Goal: Communication & Community: Answer question/provide support

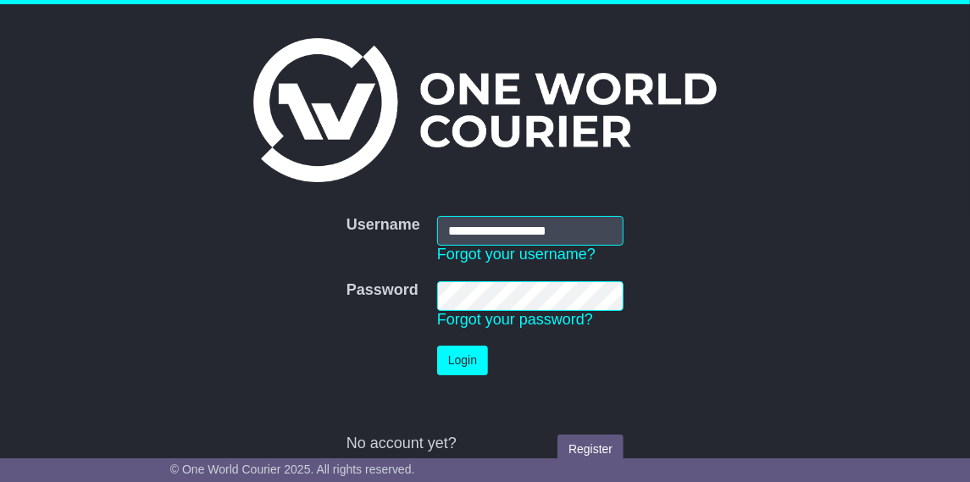
click at [461, 351] on button "Login" at bounding box center [462, 360] width 51 height 30
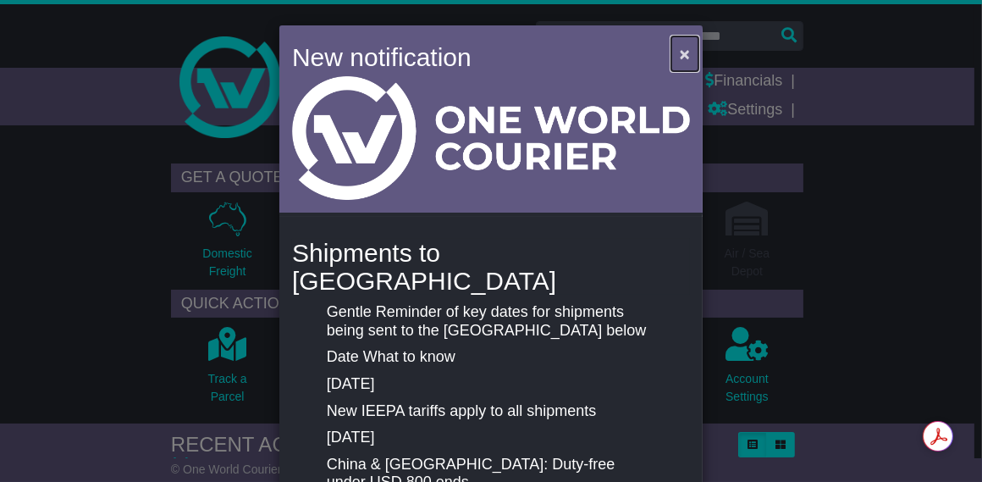
click at [681, 52] on span "×" at bounding box center [685, 53] width 10 height 19
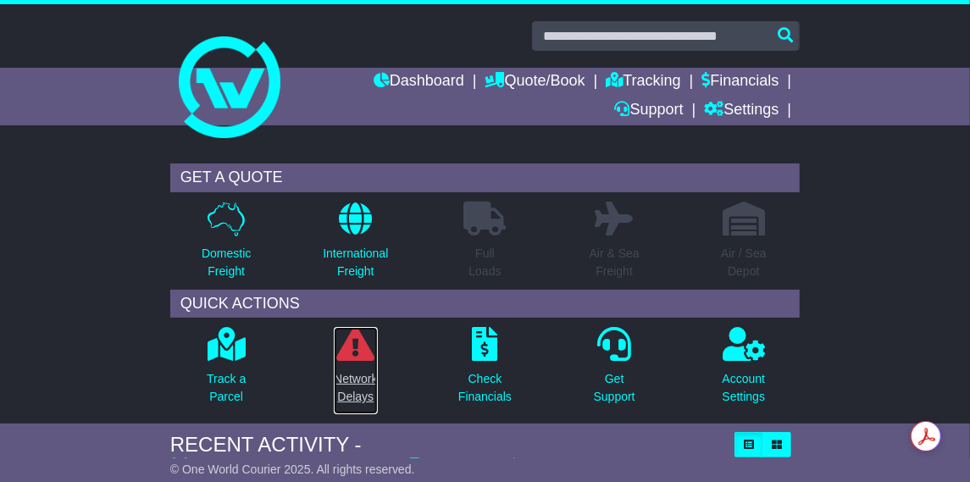
click at [352, 378] on p "Network Delays" at bounding box center [355, 388] width 43 height 36
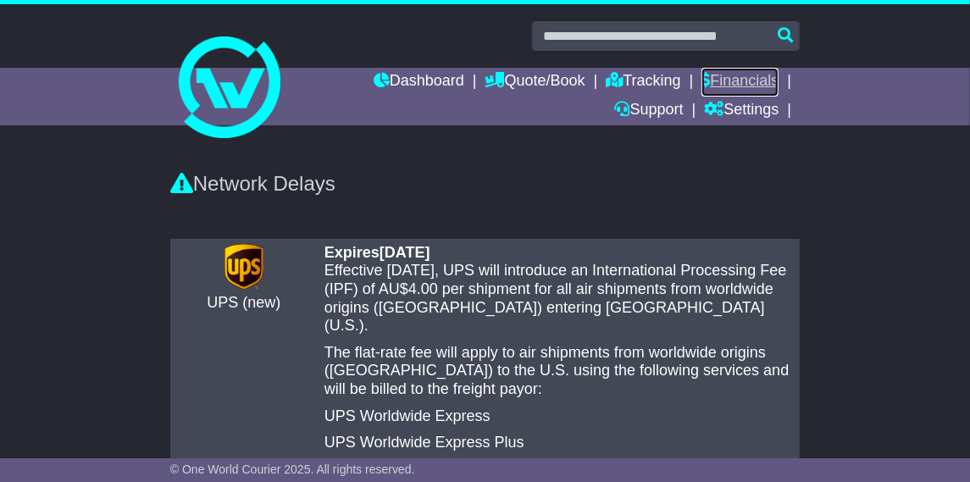
click at [730, 73] on link "Financials" at bounding box center [739, 82] width 77 height 29
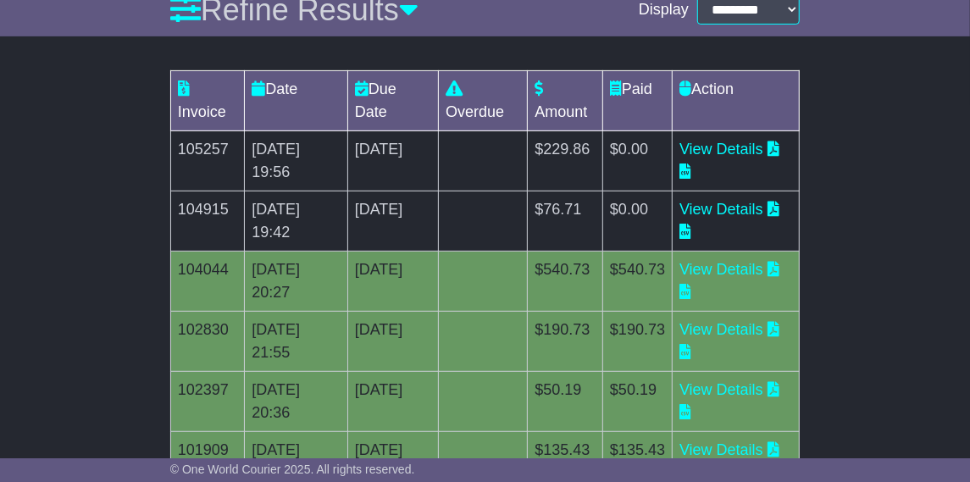
scroll to position [315, 0]
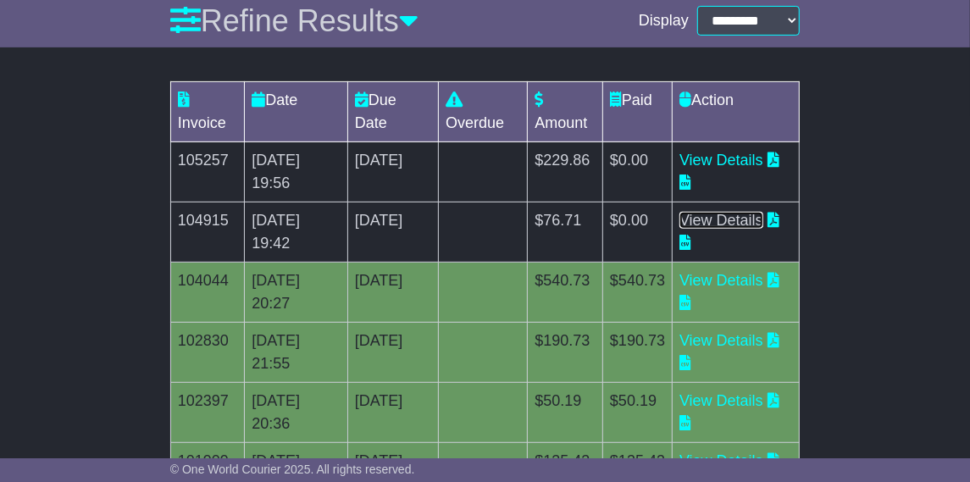
click at [763, 223] on link "View Details" at bounding box center [721, 220] width 84 height 17
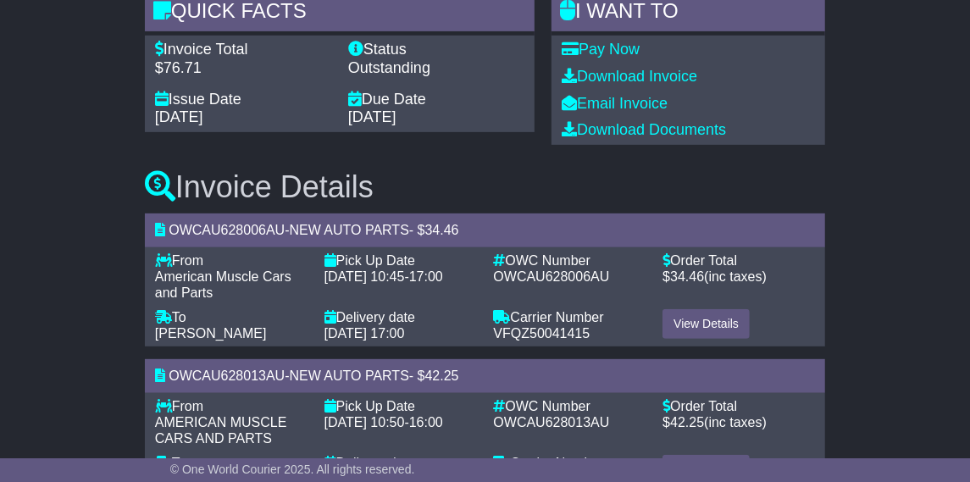
scroll to position [240, 0]
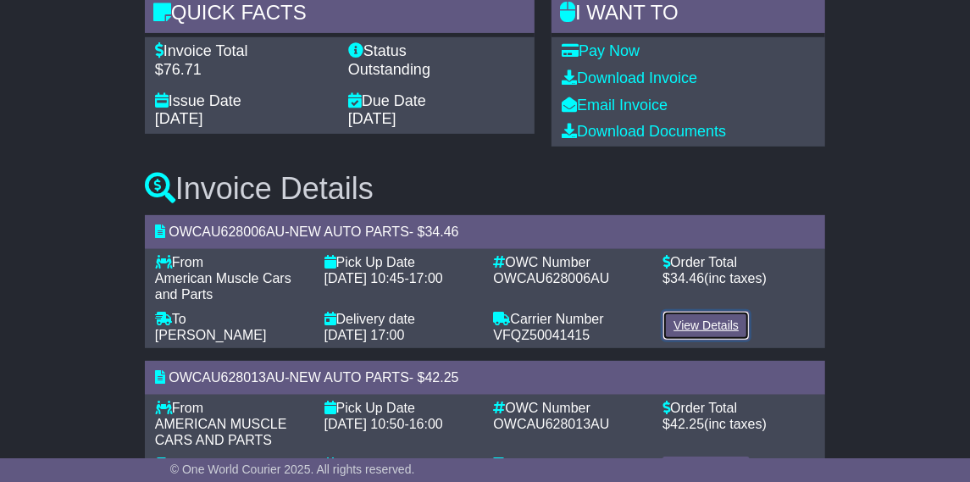
click at [713, 312] on link "View Details" at bounding box center [705, 326] width 87 height 30
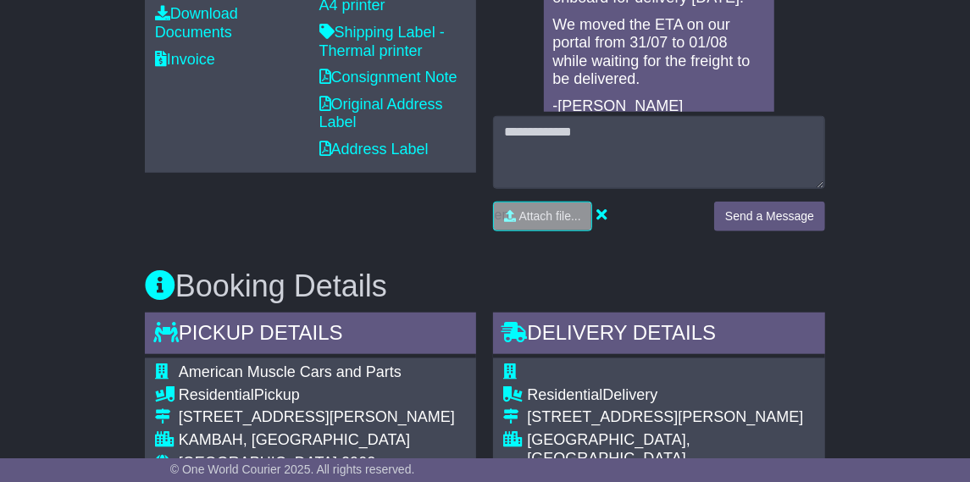
scroll to position [723, 0]
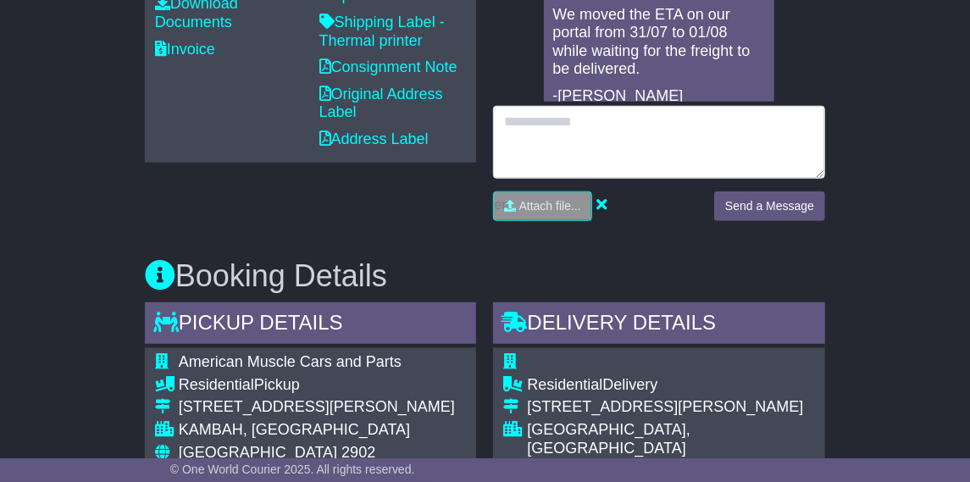
click at [681, 129] on textarea at bounding box center [659, 142] width 332 height 73
click at [539, 121] on textarea at bounding box center [659, 142] width 332 height 73
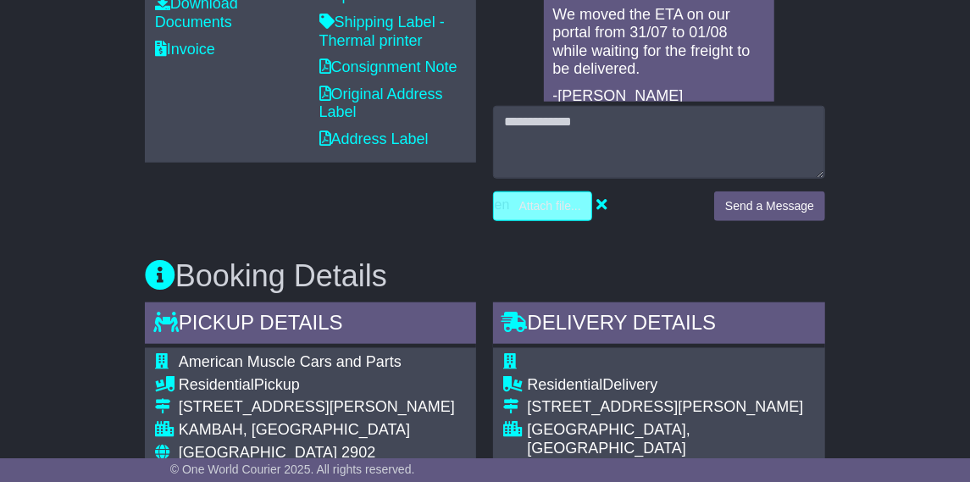
click at [543, 205] on input "file" at bounding box center [462, 206] width 257 height 28
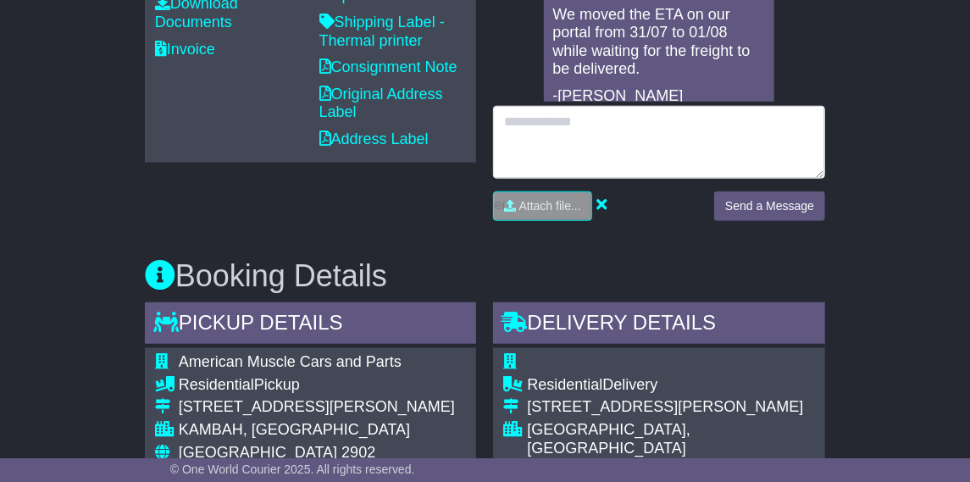
click at [547, 126] on textarea at bounding box center [659, 142] width 332 height 73
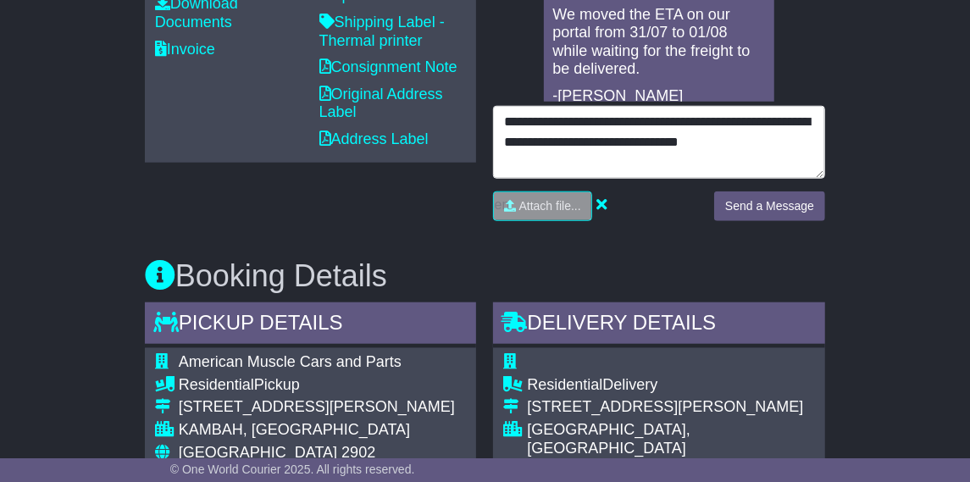
type textarea "**********"
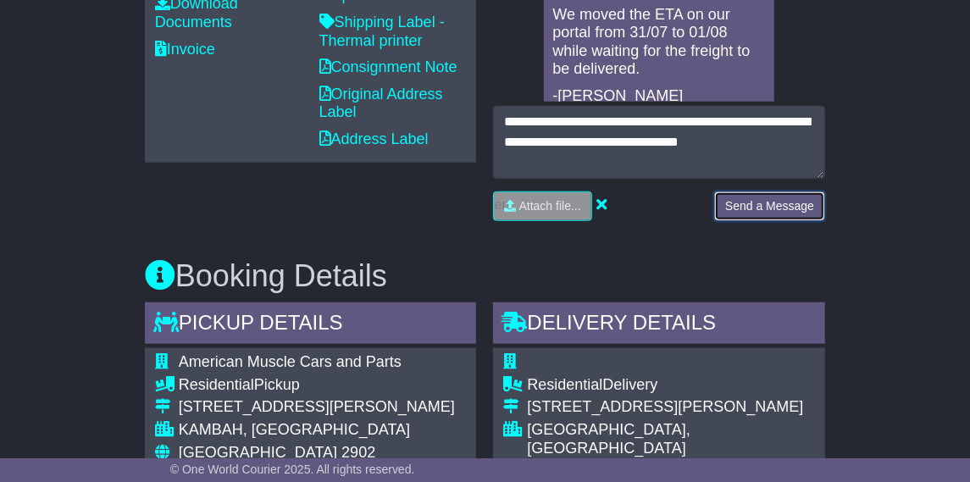
click at [729, 197] on button "Send a Message" at bounding box center [769, 206] width 111 height 30
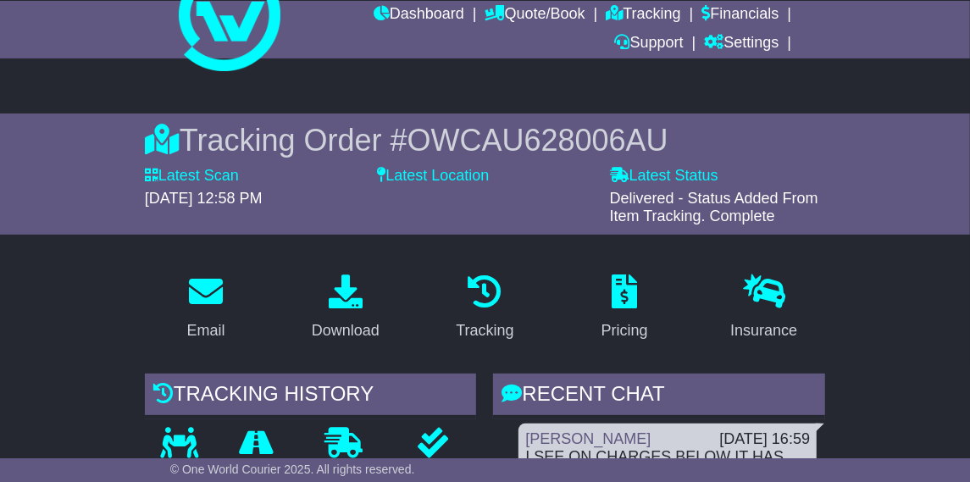
scroll to position [65, 0]
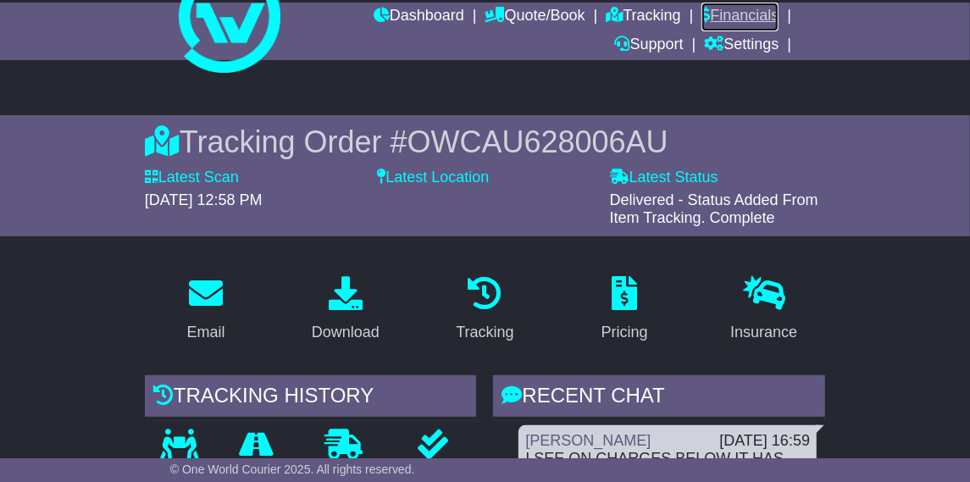
click at [732, 13] on link "Financials" at bounding box center [739, 17] width 77 height 29
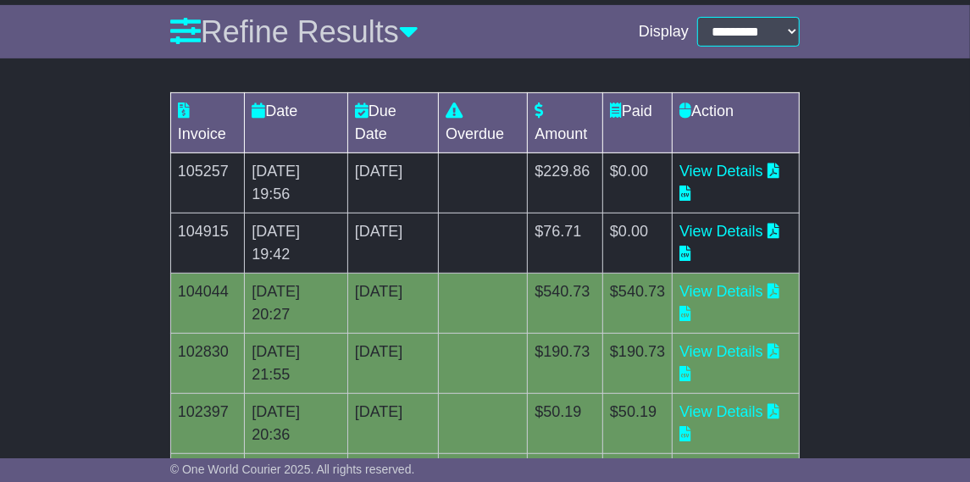
scroll to position [297, 0]
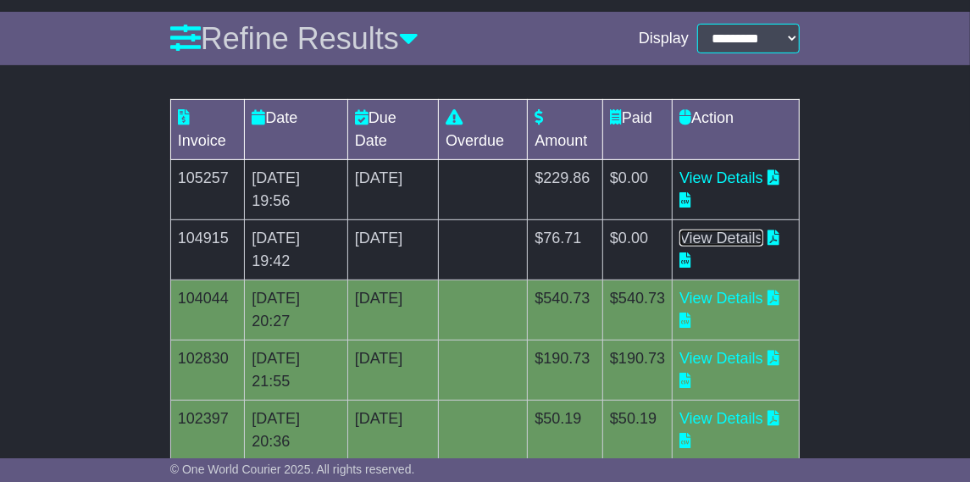
click at [762, 236] on link "View Details" at bounding box center [721, 237] width 84 height 17
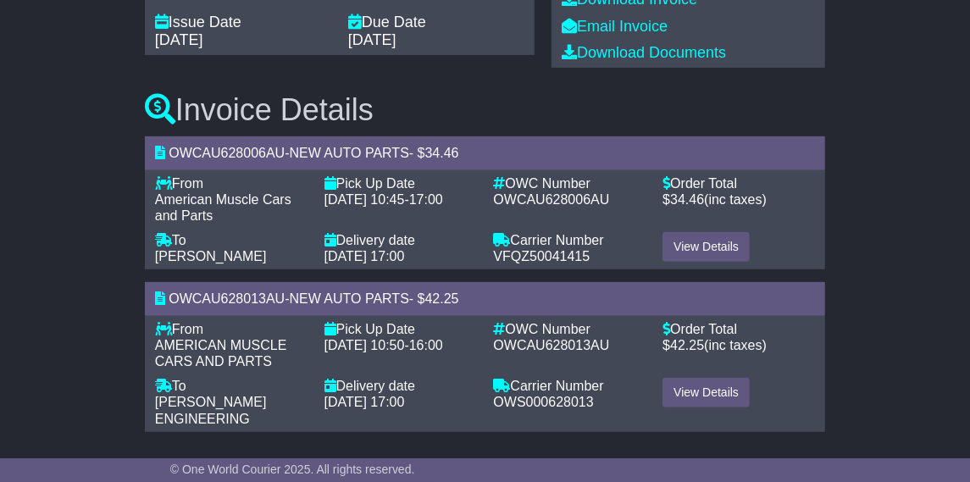
scroll to position [323, 0]
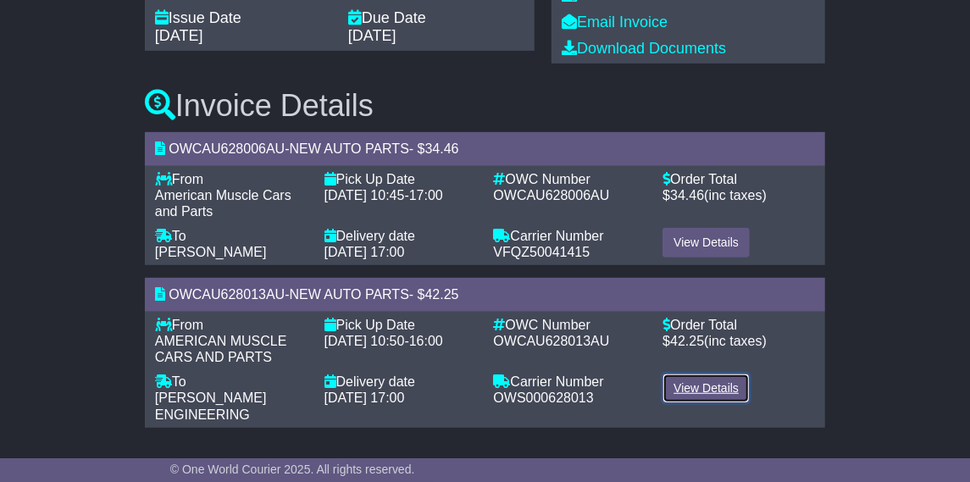
click at [721, 387] on link "View Details" at bounding box center [705, 388] width 87 height 30
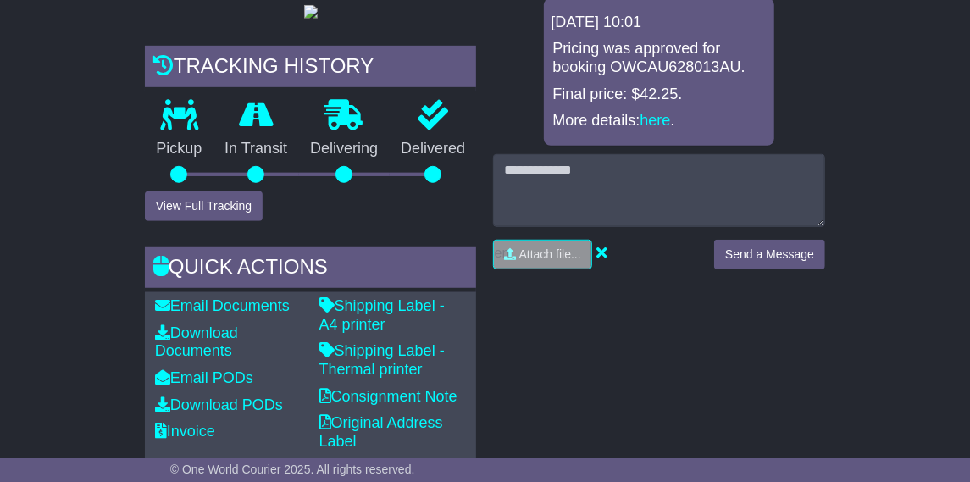
scroll to position [490, 0]
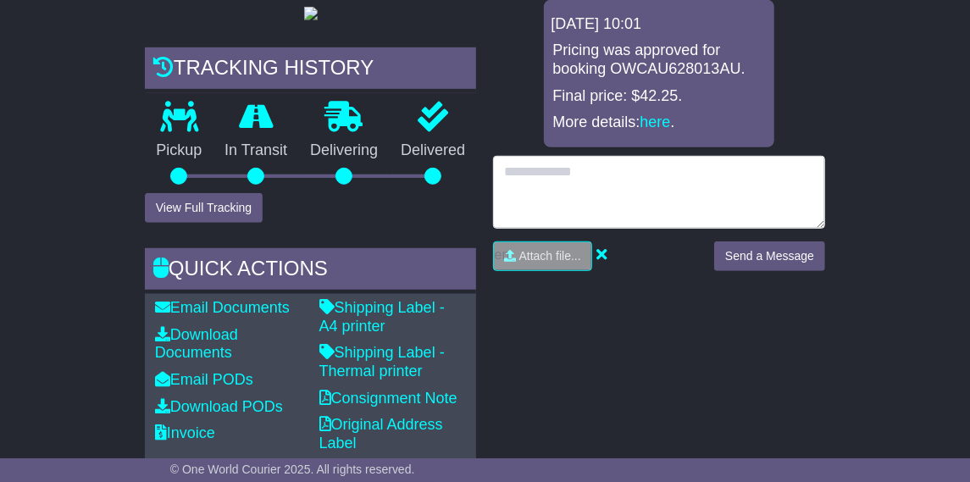
click at [612, 176] on textarea at bounding box center [659, 192] width 332 height 73
type textarea "**********"
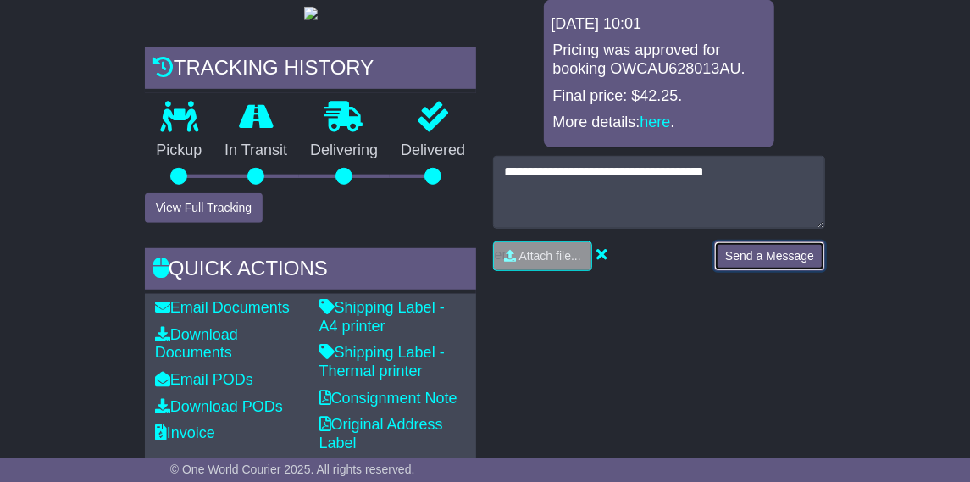
click at [769, 256] on button "Send a Message" at bounding box center [769, 256] width 111 height 30
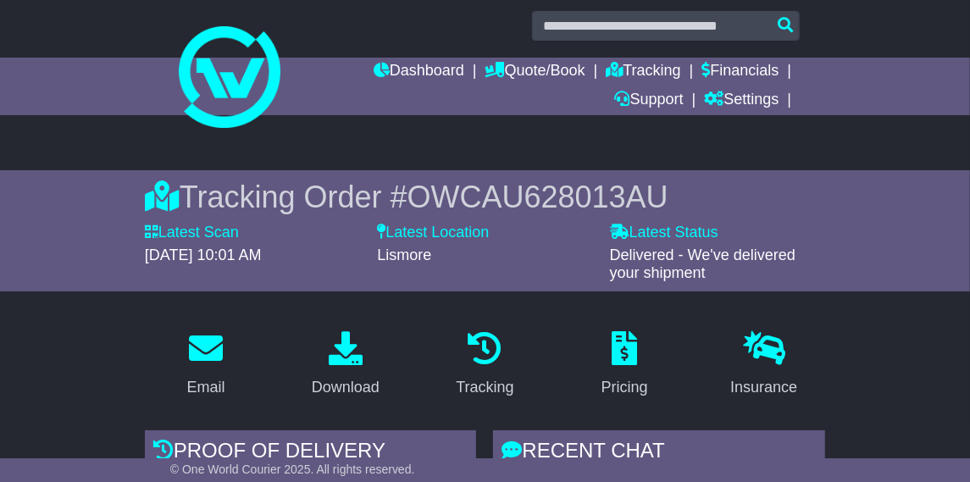
scroll to position [0, 0]
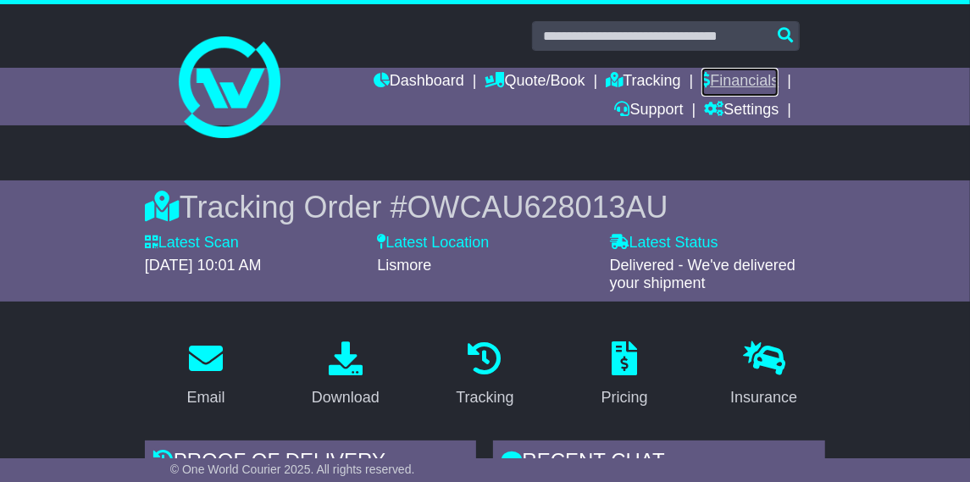
click at [743, 80] on link "Financials" at bounding box center [739, 82] width 77 height 29
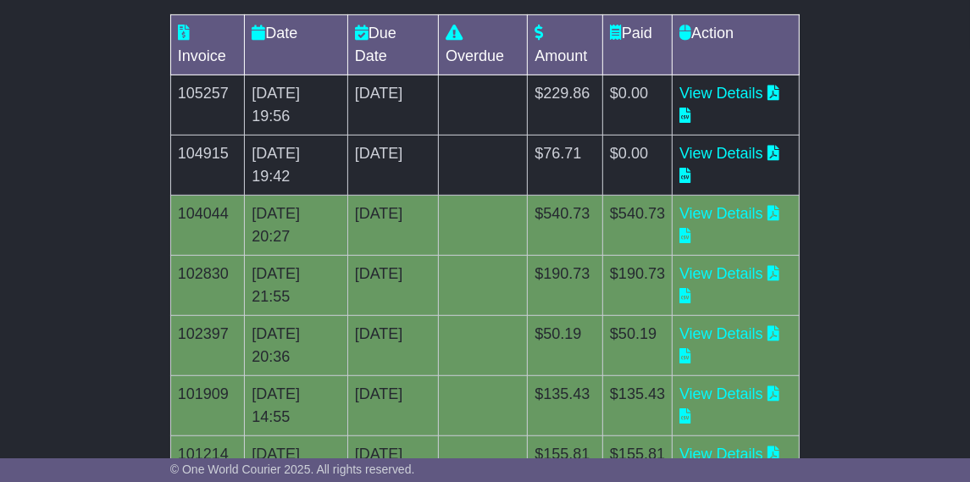
scroll to position [380, 0]
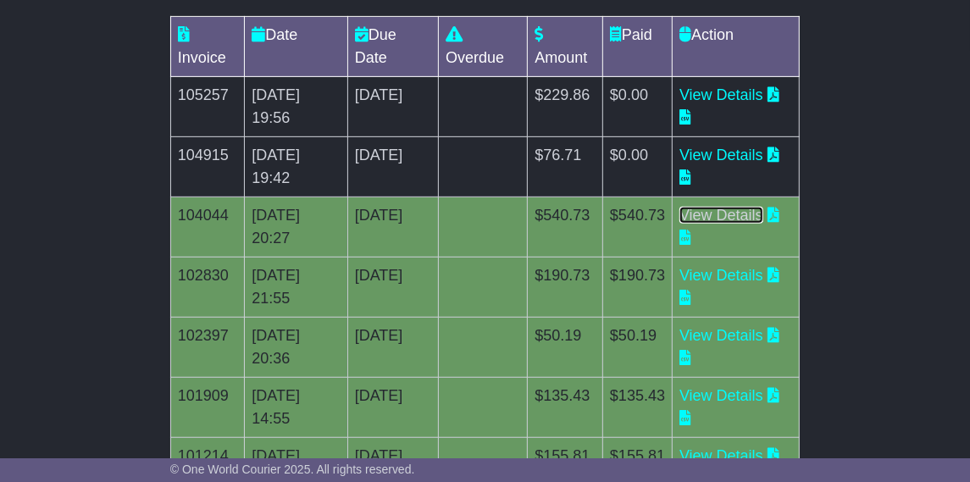
click at [754, 218] on link "View Details" at bounding box center [721, 215] width 84 height 17
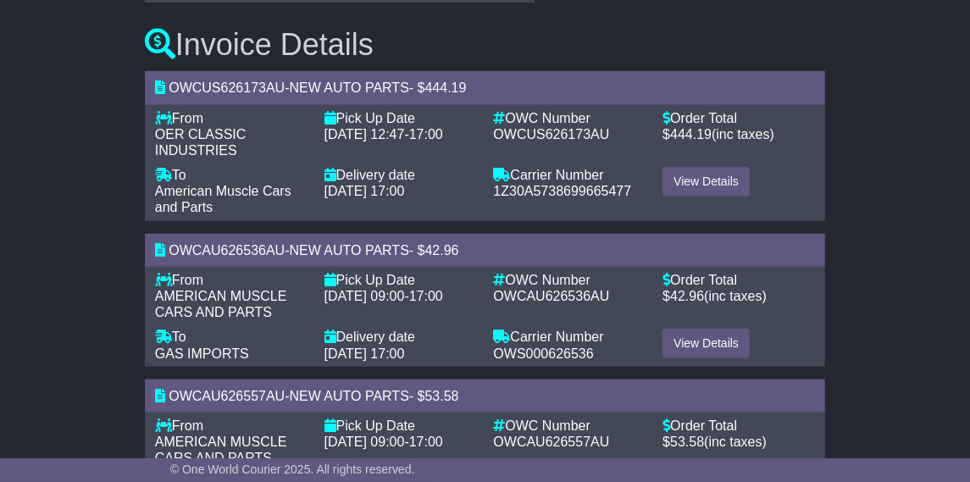
scroll to position [365, 0]
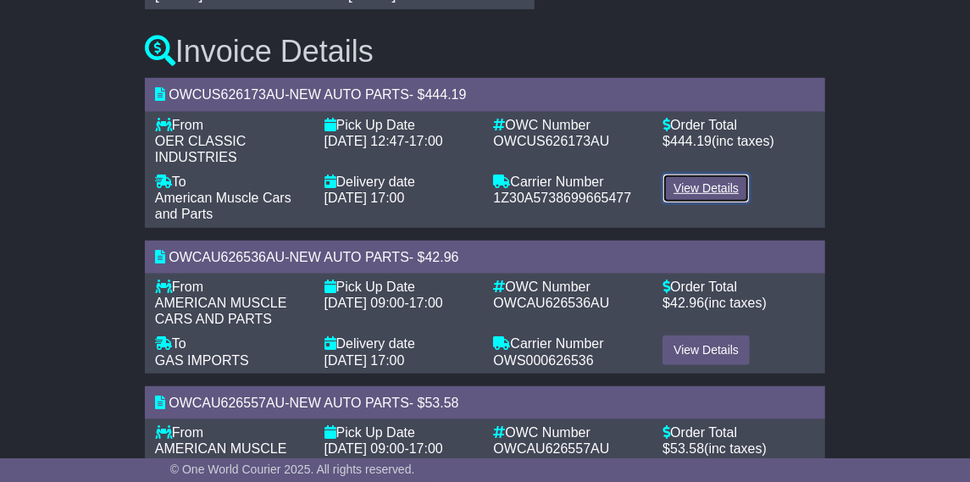
click at [699, 181] on link "View Details" at bounding box center [705, 189] width 87 height 30
click at [705, 350] on link "View Details" at bounding box center [705, 350] width 87 height 30
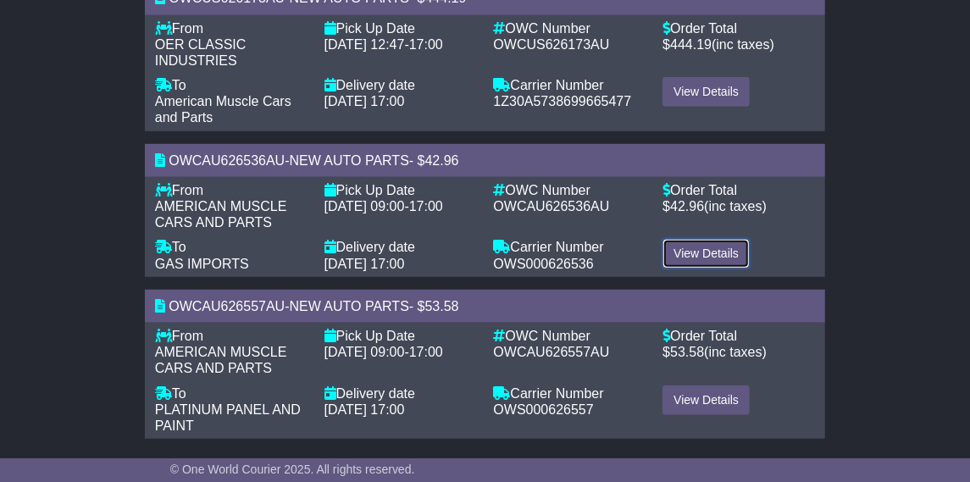
scroll to position [472, 0]
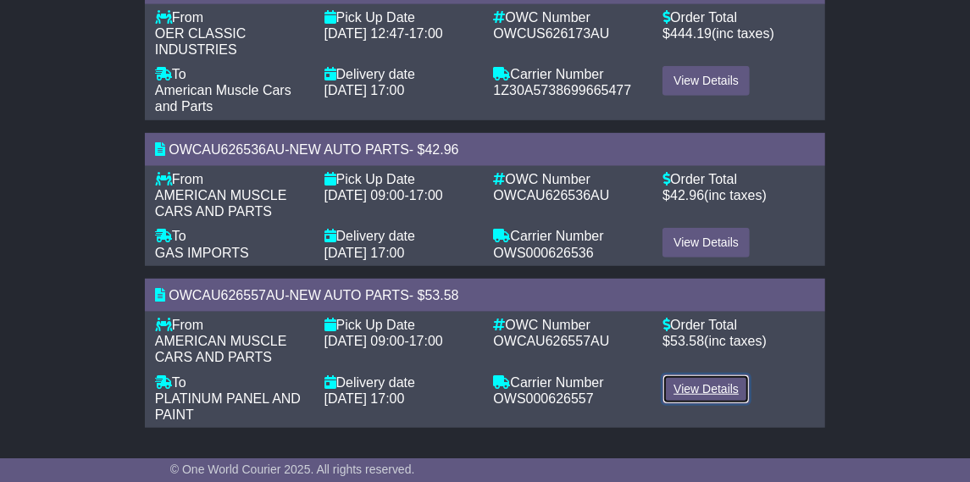
click at [719, 385] on link "View Details" at bounding box center [705, 389] width 87 height 30
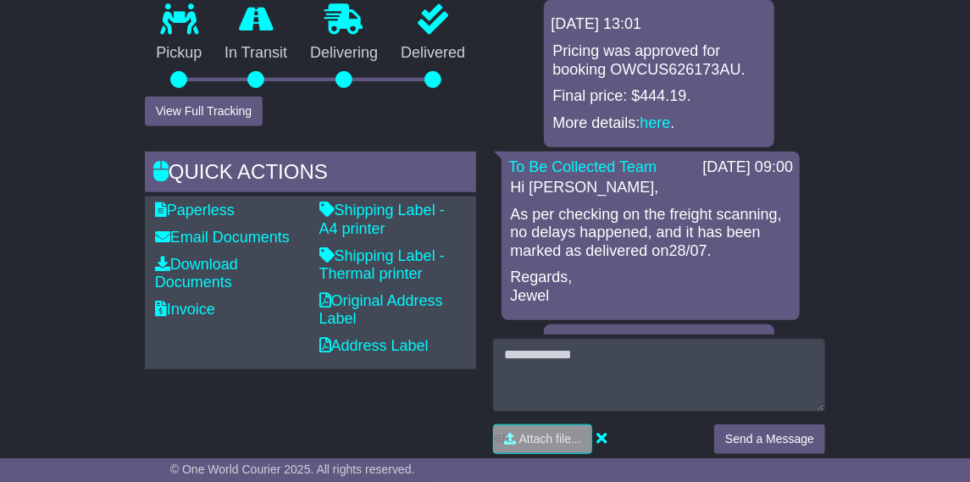
scroll to position [614, 0]
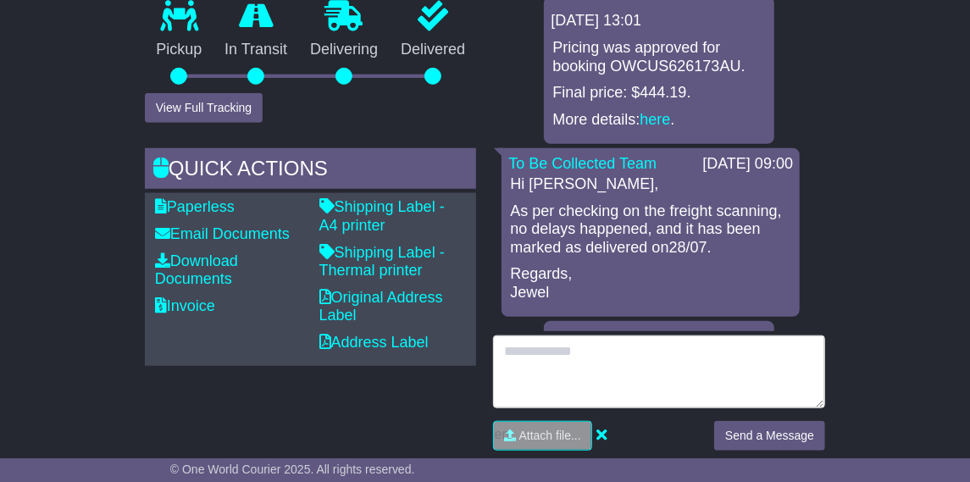
click at [530, 335] on textarea at bounding box center [659, 371] width 332 height 73
drag, startPoint x: 754, startPoint y: 265, endPoint x: 496, endPoint y: 263, distance: 258.3
click at [496, 335] on textarea "**********" at bounding box center [659, 371] width 332 height 73
type textarea "**********"
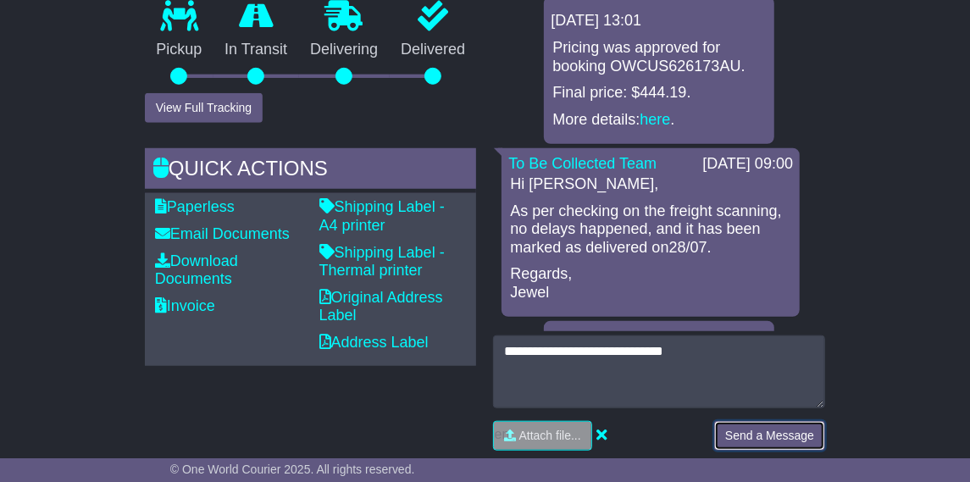
click at [760, 421] on button "Send a Message" at bounding box center [769, 436] width 111 height 30
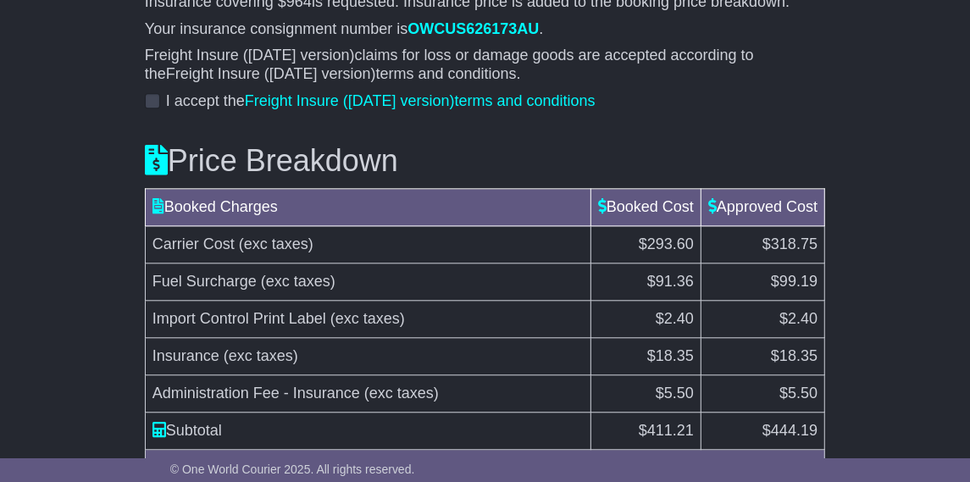
scroll to position [1987, 0]
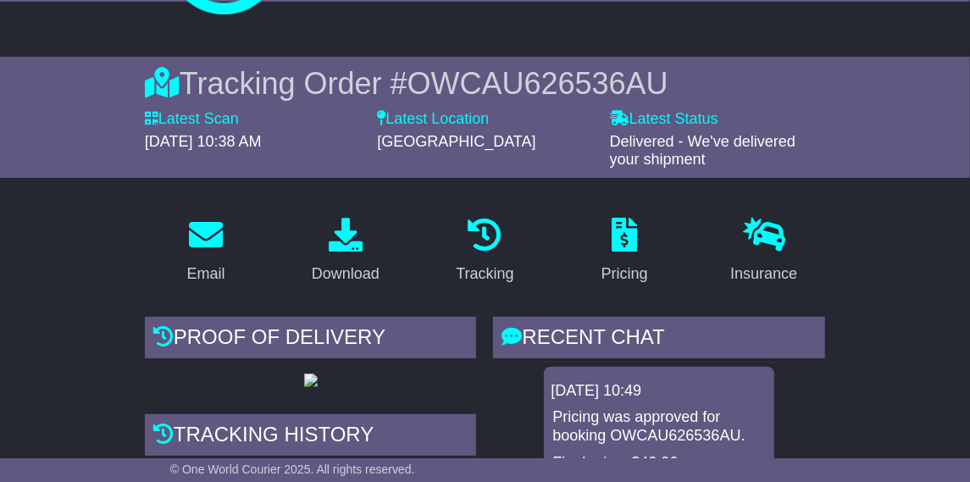
scroll to position [146, 0]
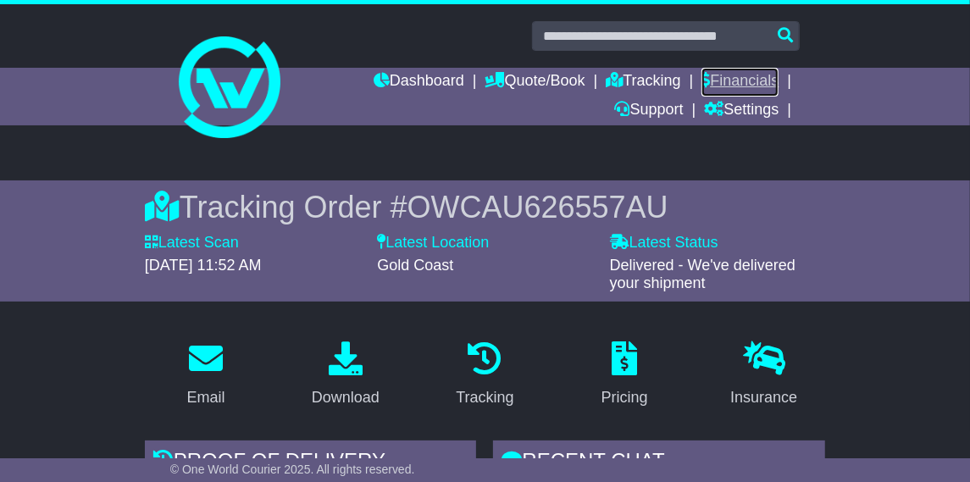
click at [749, 74] on link "Financials" at bounding box center [739, 82] width 77 height 29
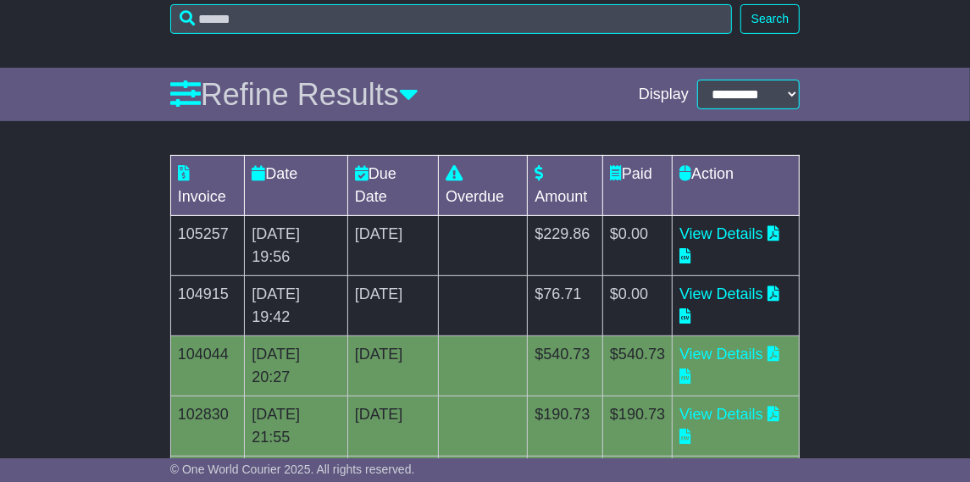
scroll to position [249, 0]
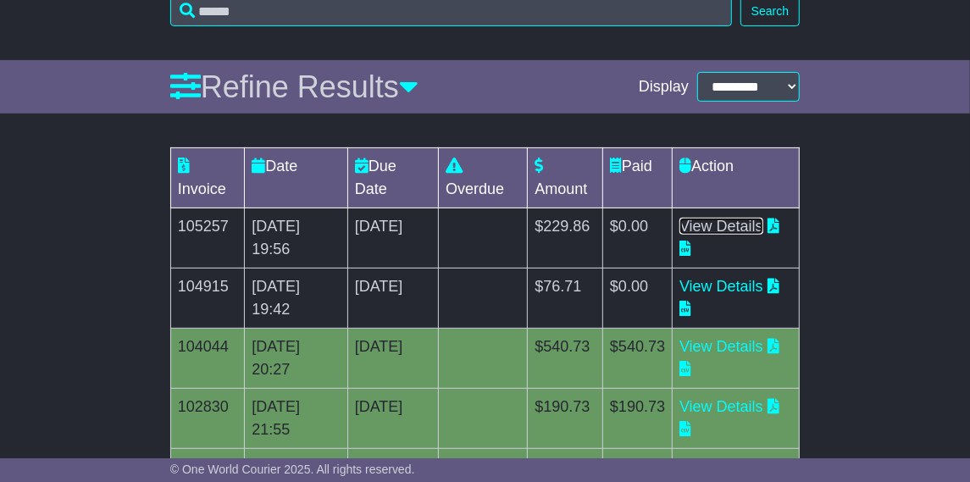
click at [746, 227] on link "View Details" at bounding box center [721, 226] width 84 height 17
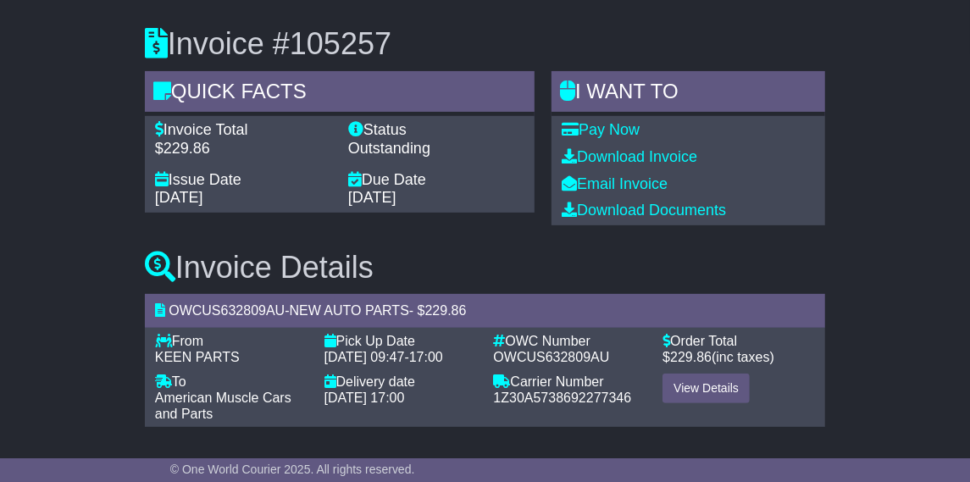
scroll to position [177, 0]
click at [715, 390] on link "View Details" at bounding box center [705, 388] width 87 height 30
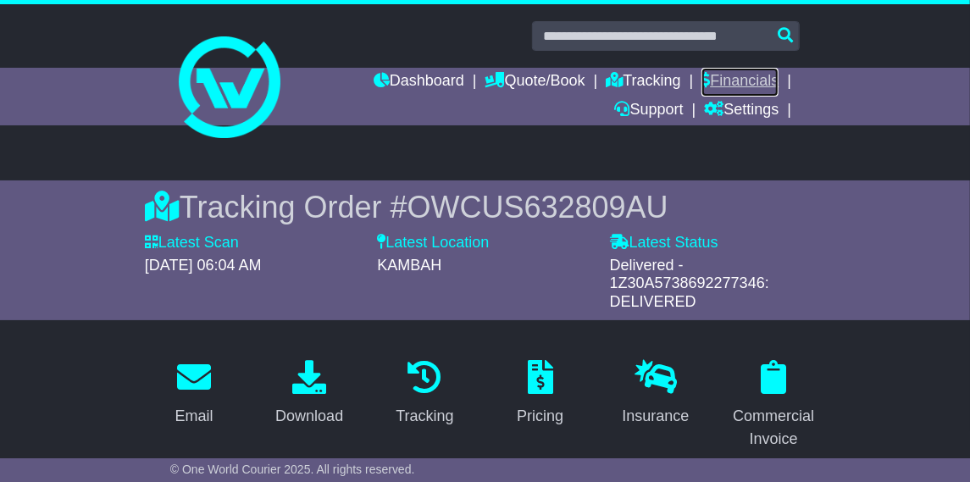
click at [741, 80] on link "Financials" at bounding box center [739, 82] width 77 height 29
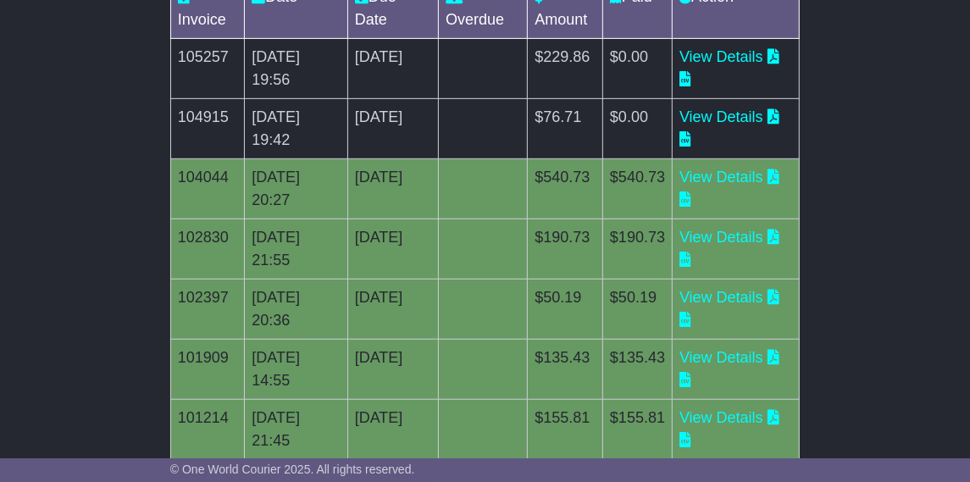
scroll to position [417, 0]
click at [732, 237] on link "View Details" at bounding box center [721, 237] width 84 height 17
click at [726, 292] on link "View Details" at bounding box center [721, 298] width 84 height 17
click at [743, 351] on link "View Details" at bounding box center [721, 358] width 84 height 17
click at [758, 417] on link "View Details" at bounding box center [721, 418] width 84 height 17
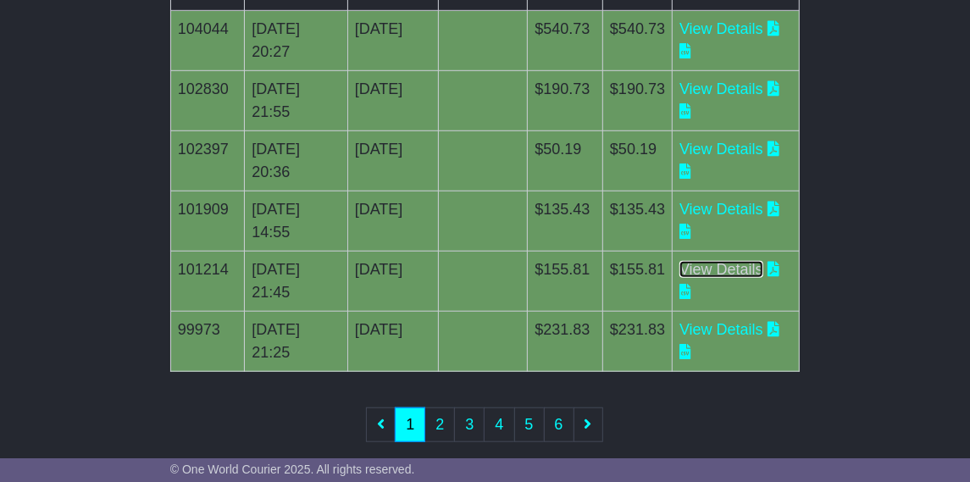
scroll to position [588, 0]
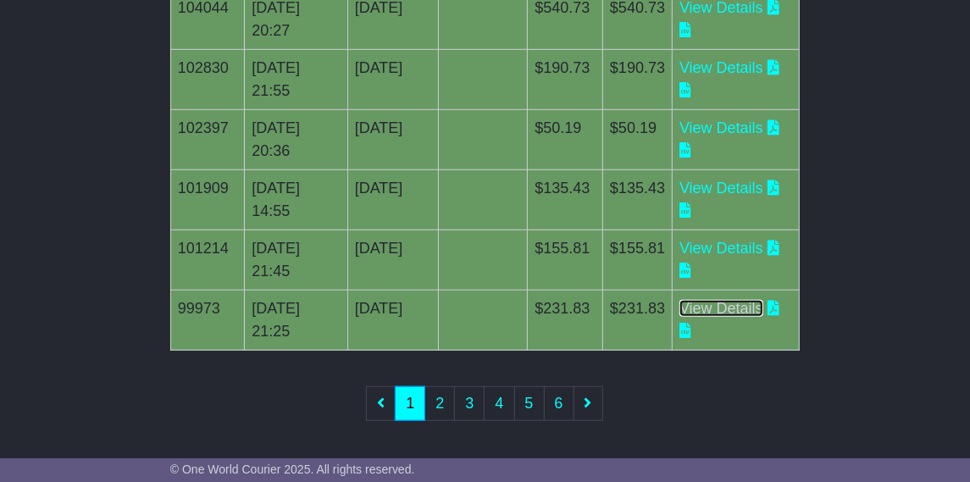
click at [745, 305] on link "View Details" at bounding box center [721, 308] width 84 height 17
click at [439, 406] on link "2" at bounding box center [439, 403] width 30 height 35
click at [754, 309] on link "View Details" at bounding box center [721, 308] width 84 height 17
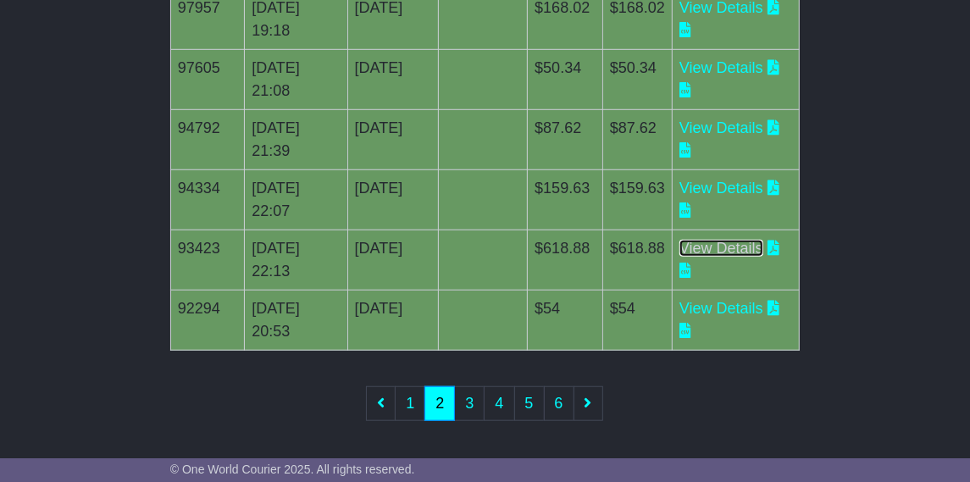
click at [752, 249] on link "View Details" at bounding box center [721, 248] width 84 height 17
click at [743, 187] on link "View Details" at bounding box center [721, 188] width 84 height 17
click at [741, 121] on link "View Details" at bounding box center [721, 127] width 84 height 17
click at [735, 65] on link "View Details" at bounding box center [721, 67] width 84 height 17
click at [736, 7] on link "View Details" at bounding box center [721, 7] width 84 height 17
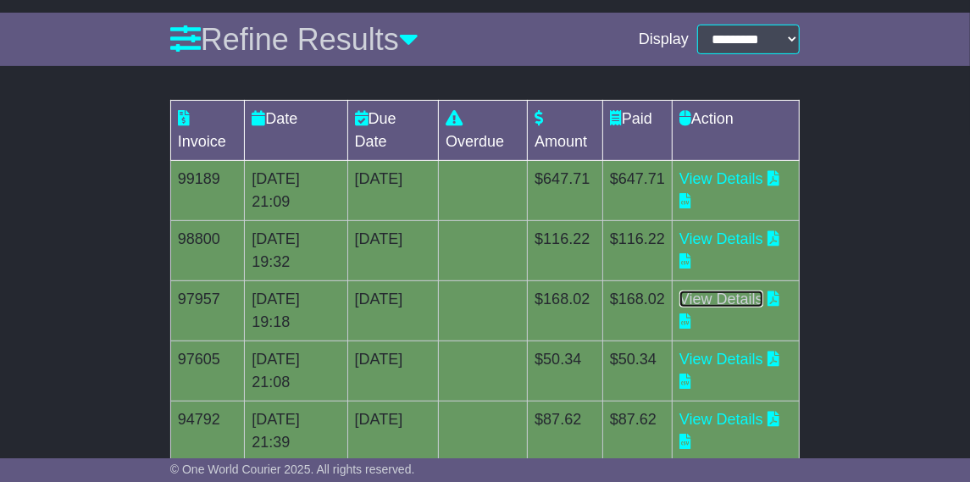
scroll to position [296, 0]
click at [756, 240] on link "View Details" at bounding box center [721, 239] width 84 height 17
click at [748, 176] on link "View Details" at bounding box center [721, 179] width 84 height 17
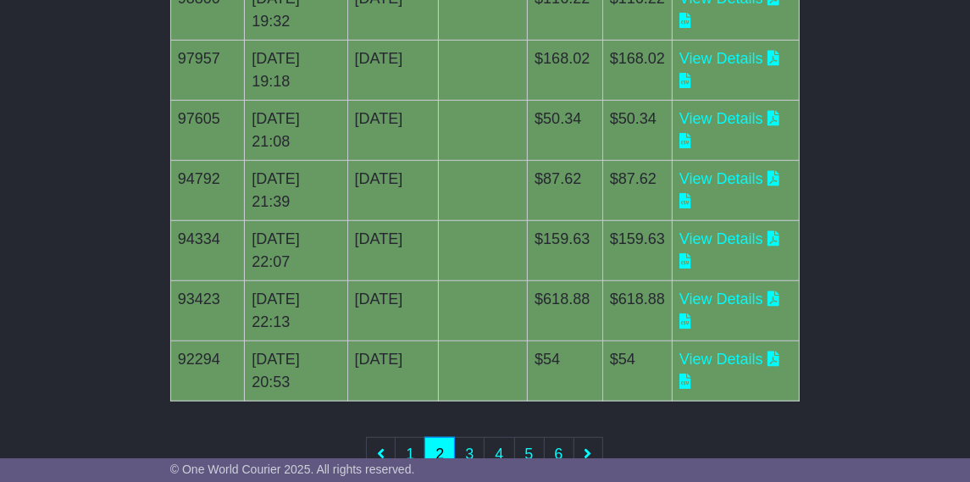
scroll to position [588, 0]
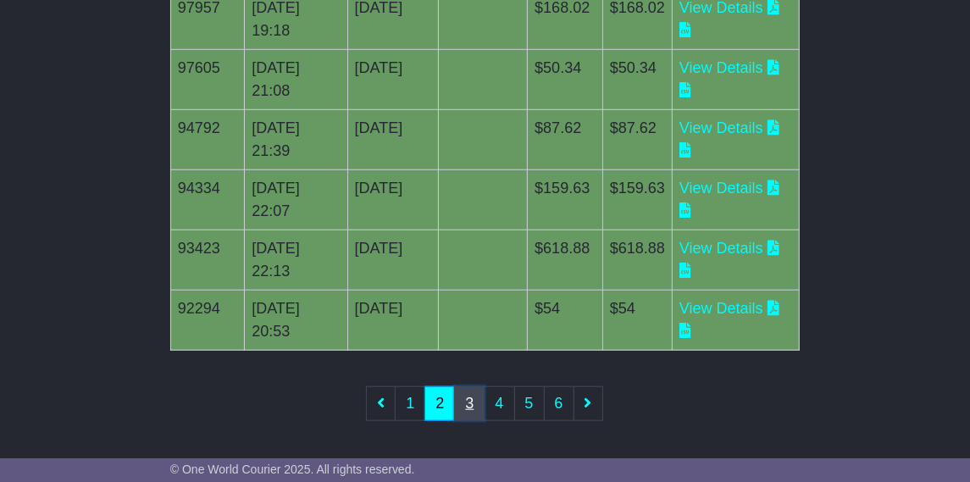
click at [473, 403] on link "3" at bounding box center [469, 403] width 30 height 35
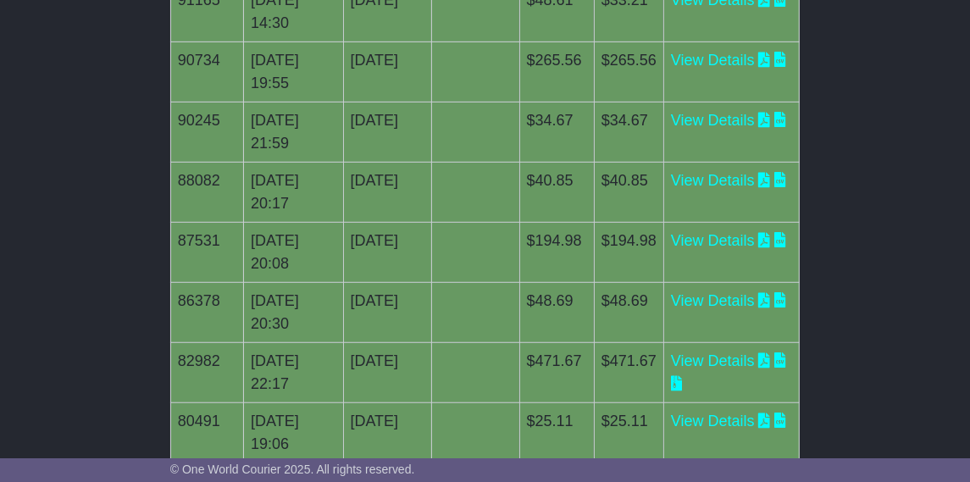
scroll to position [470, 0]
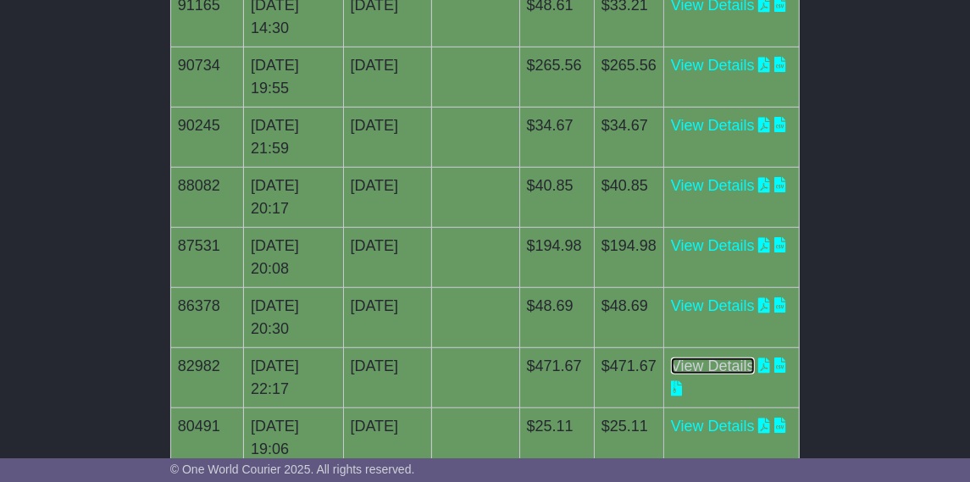
click at [747, 361] on link "View Details" at bounding box center [713, 365] width 84 height 17
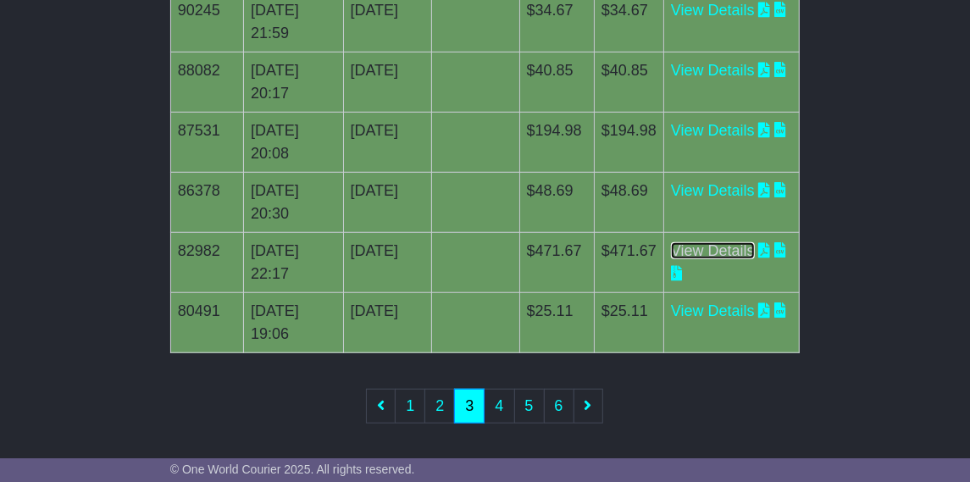
scroll to position [580, 0]
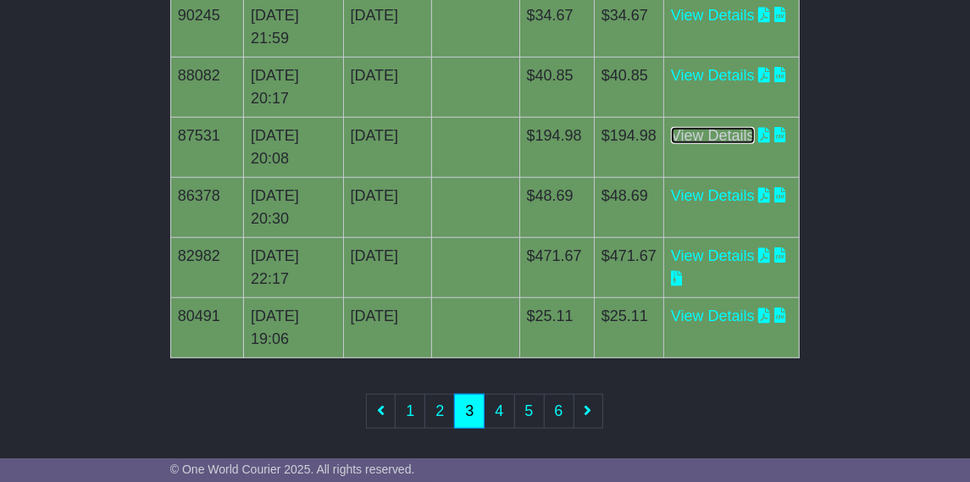
click at [745, 134] on link "View Details" at bounding box center [713, 135] width 84 height 17
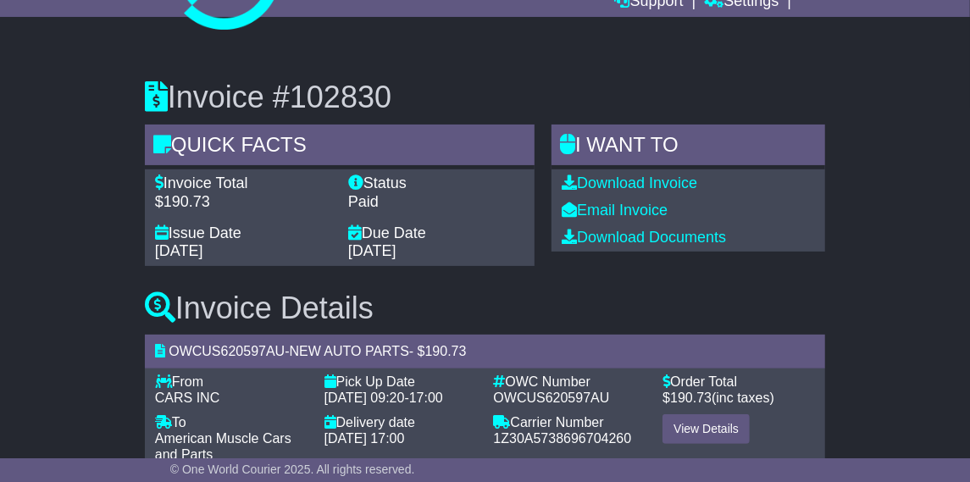
scroll to position [164, 0]
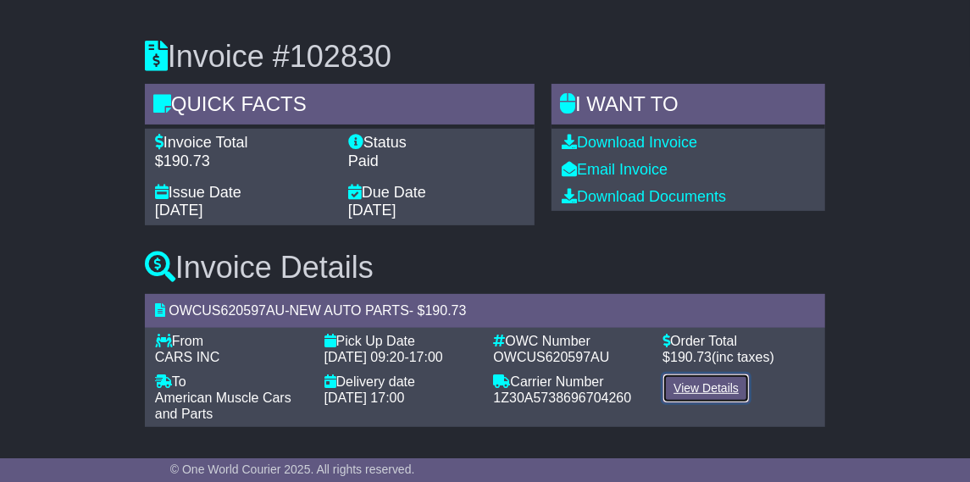
click at [705, 390] on link "View Details" at bounding box center [705, 388] width 87 height 30
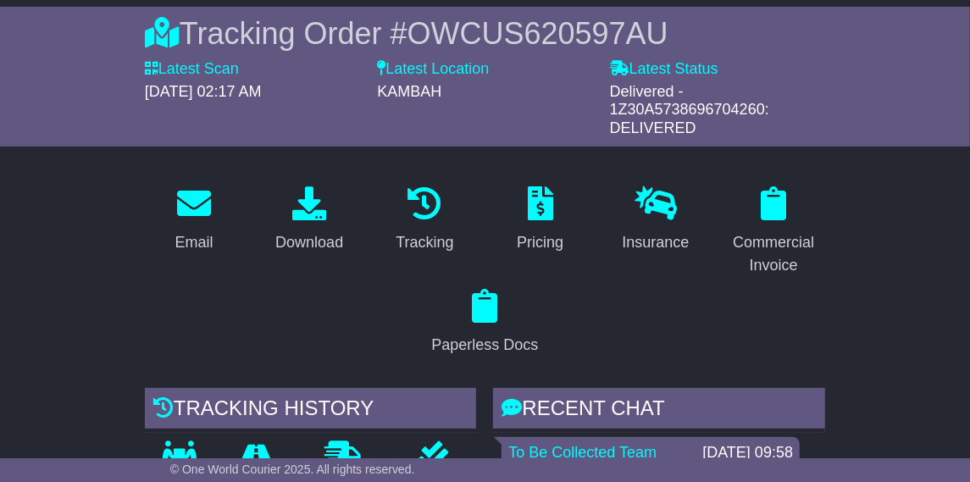
scroll to position [164, 0]
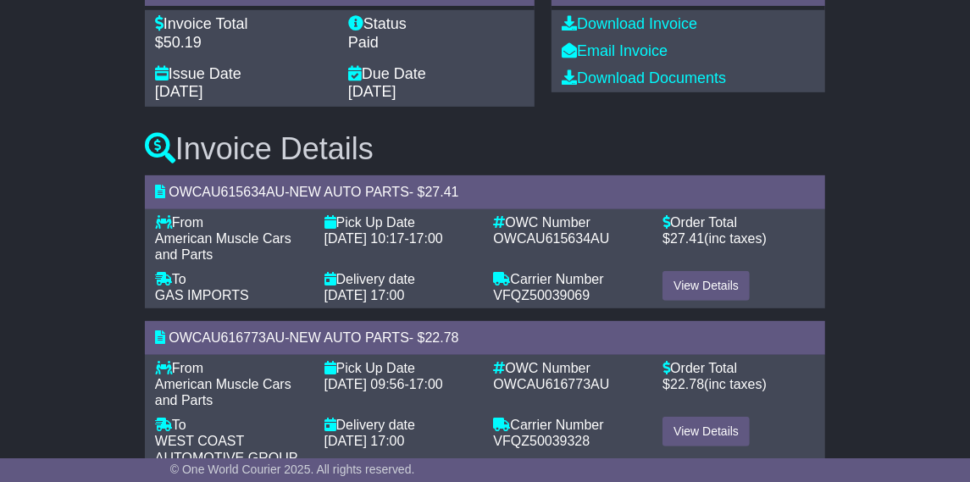
scroll to position [311, 0]
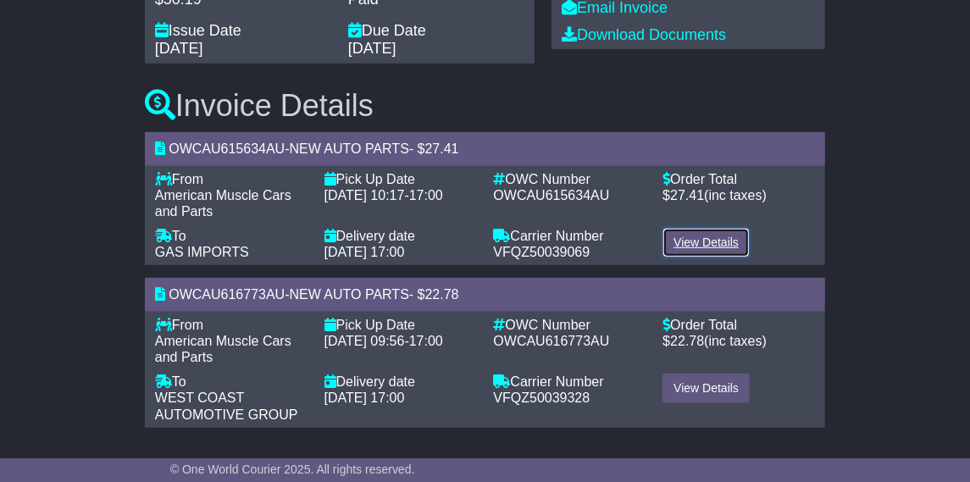
click at [700, 245] on link "View Details" at bounding box center [705, 243] width 87 height 30
click at [704, 390] on link "View Details" at bounding box center [705, 388] width 87 height 30
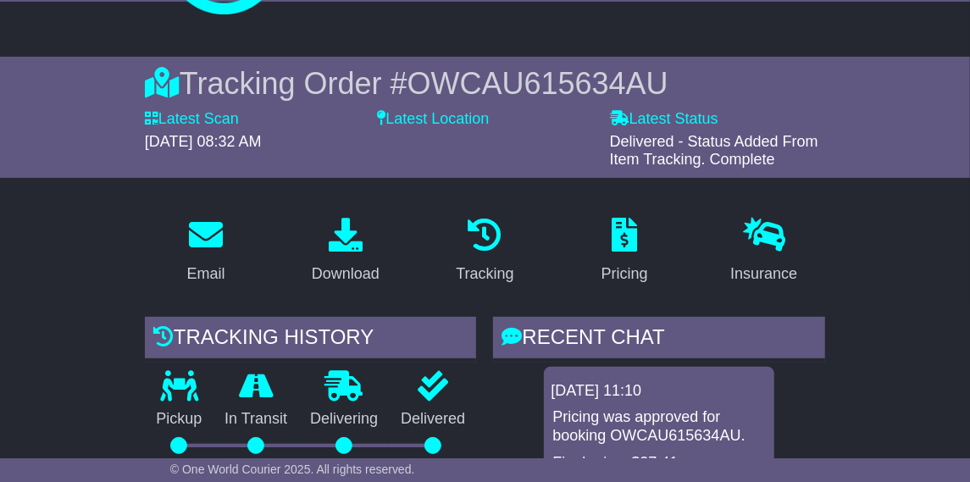
scroll to position [125, 0]
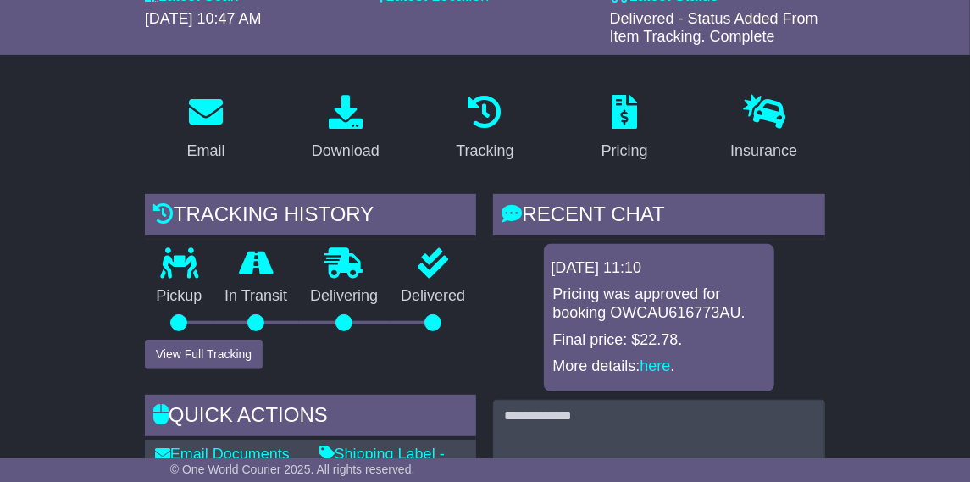
scroll to position [255, 0]
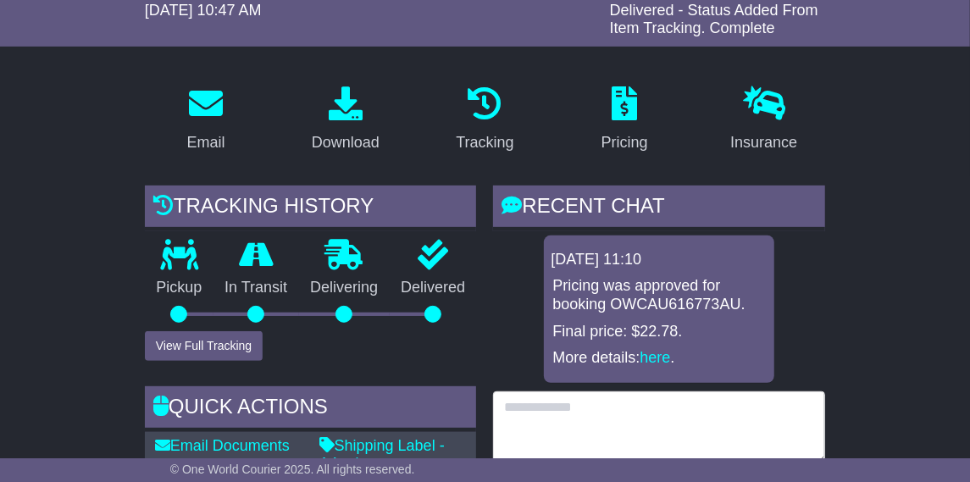
click at [592, 406] on textarea at bounding box center [659, 427] width 332 height 73
paste textarea "**********"
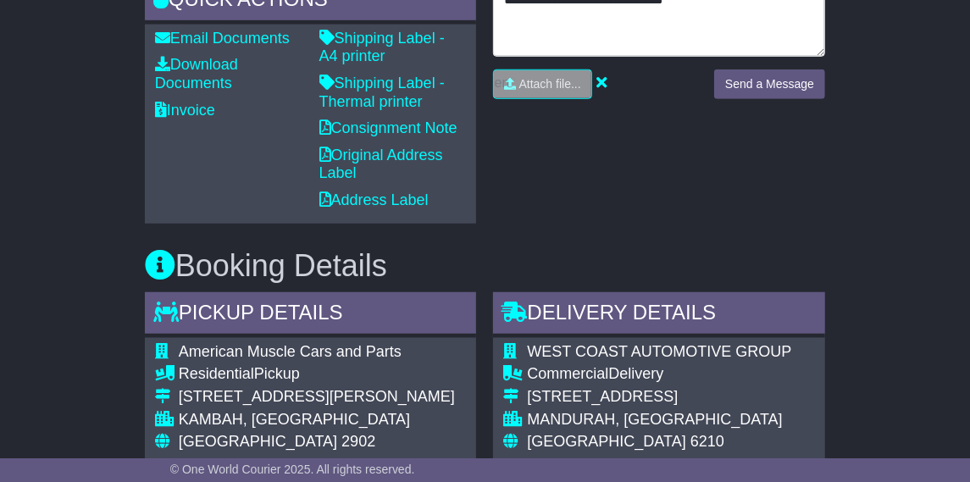
scroll to position [661, 0]
type textarea "**********"
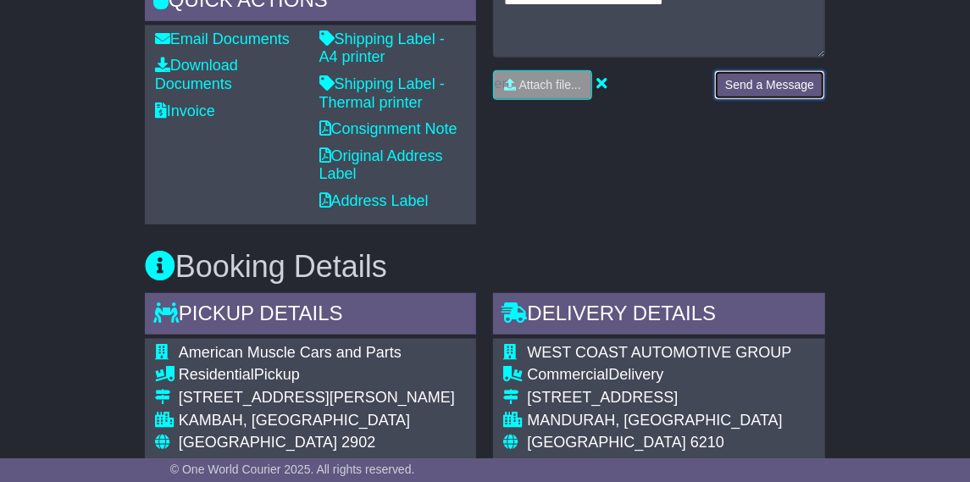
click at [790, 79] on button "Send a Message" at bounding box center [769, 85] width 111 height 30
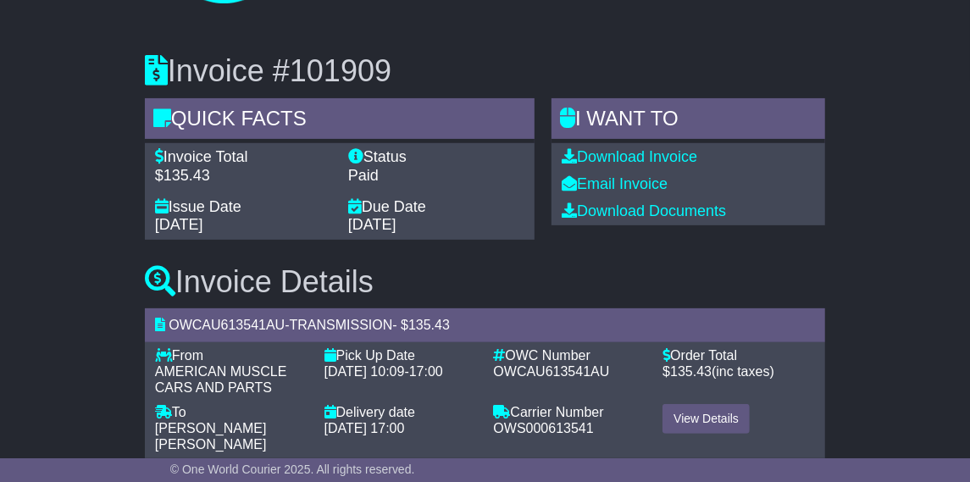
scroll to position [148, 0]
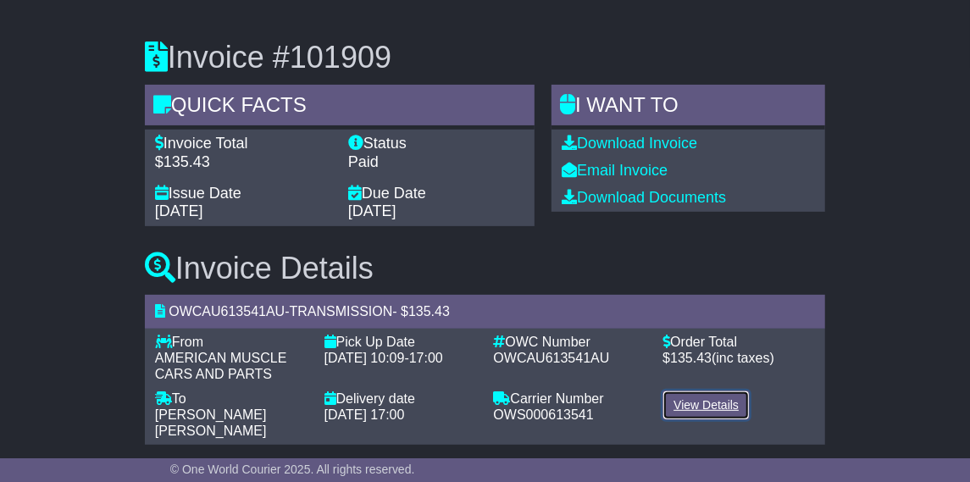
click at [708, 405] on link "View Details" at bounding box center [705, 405] width 87 height 30
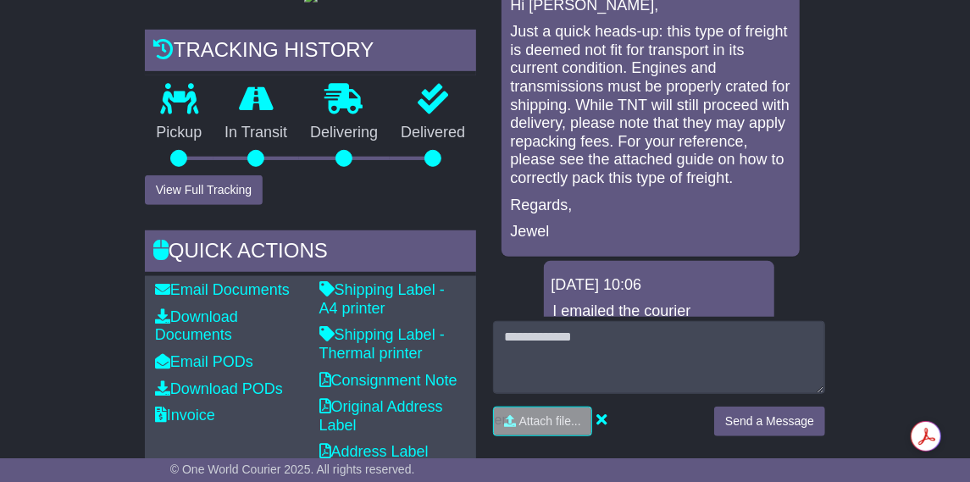
scroll to position [1080, 0]
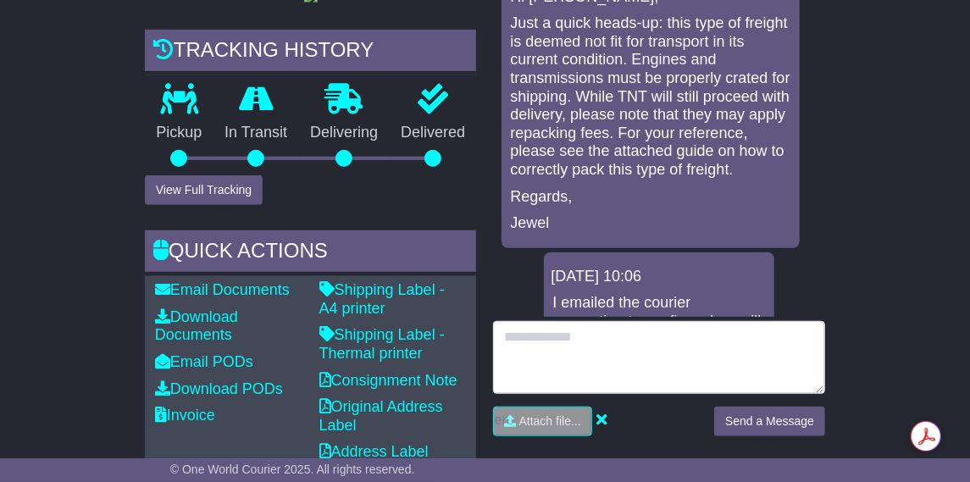
click at [594, 343] on textarea at bounding box center [659, 357] width 332 height 73
paste textarea "**********"
type textarea "**********"
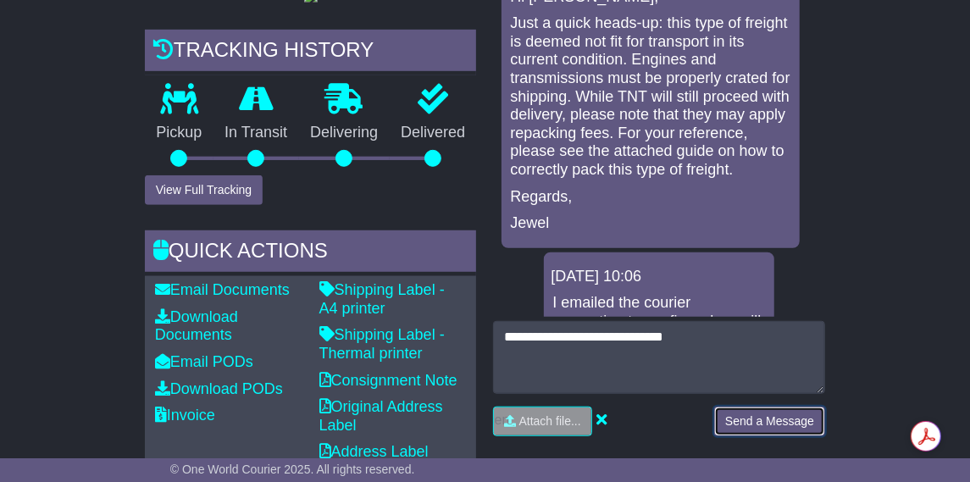
click at [778, 425] on button "Send a Message" at bounding box center [769, 421] width 111 height 30
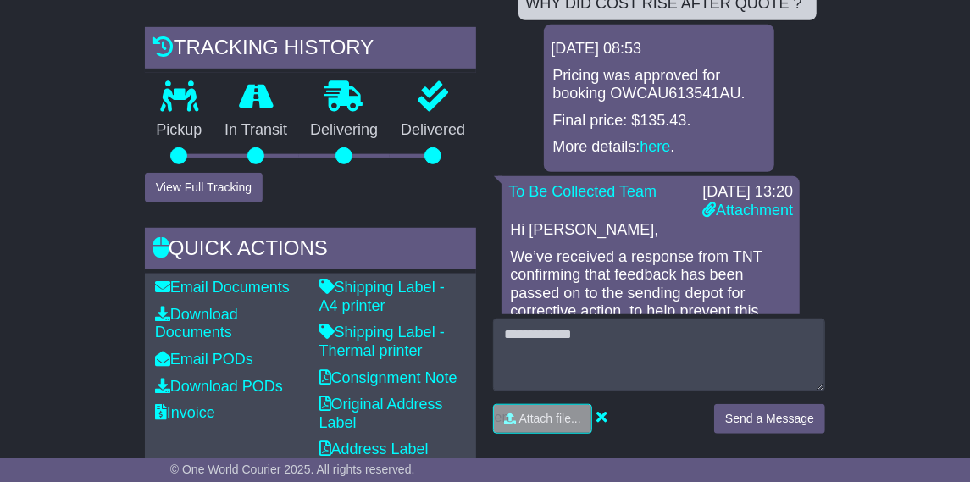
scroll to position [0, 0]
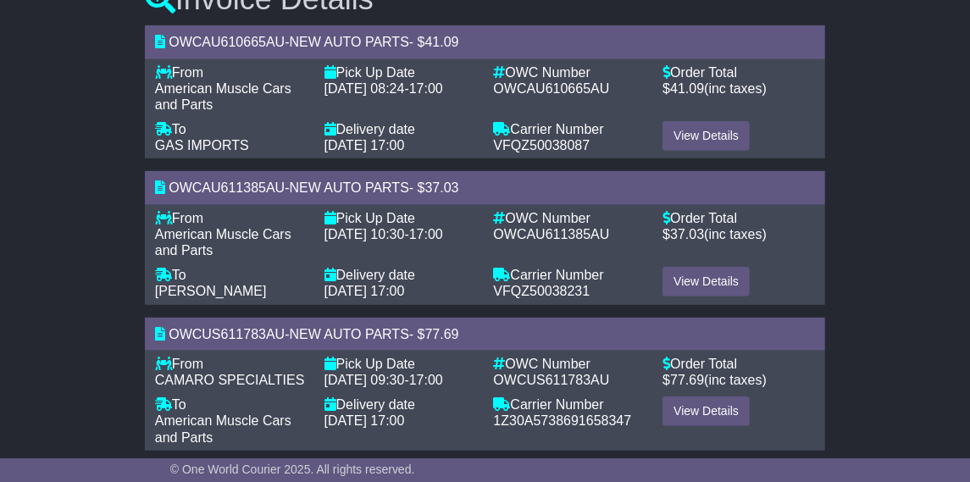
scroll to position [456, 0]
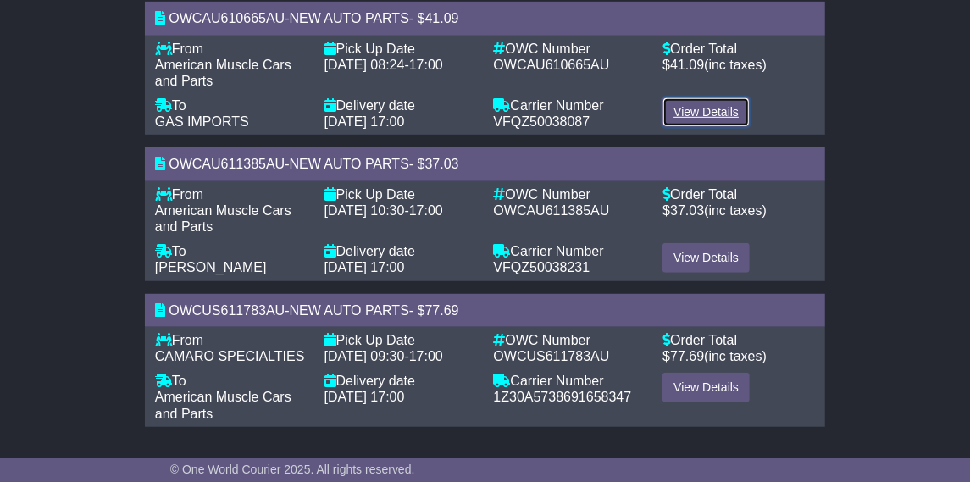
click at [692, 97] on link "View Details" at bounding box center [705, 112] width 87 height 30
click at [714, 247] on link "View Details" at bounding box center [705, 258] width 87 height 30
click at [699, 383] on link "View Details" at bounding box center [705, 388] width 87 height 30
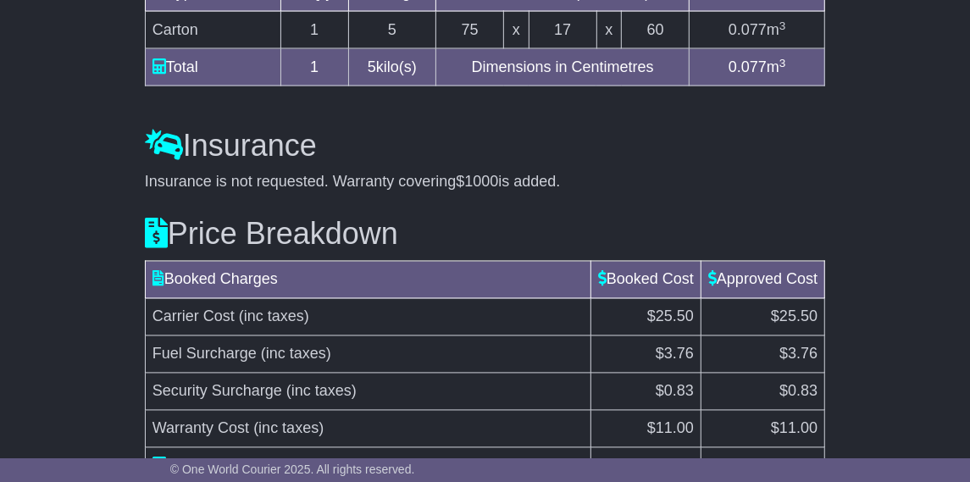
scroll to position [1688, 0]
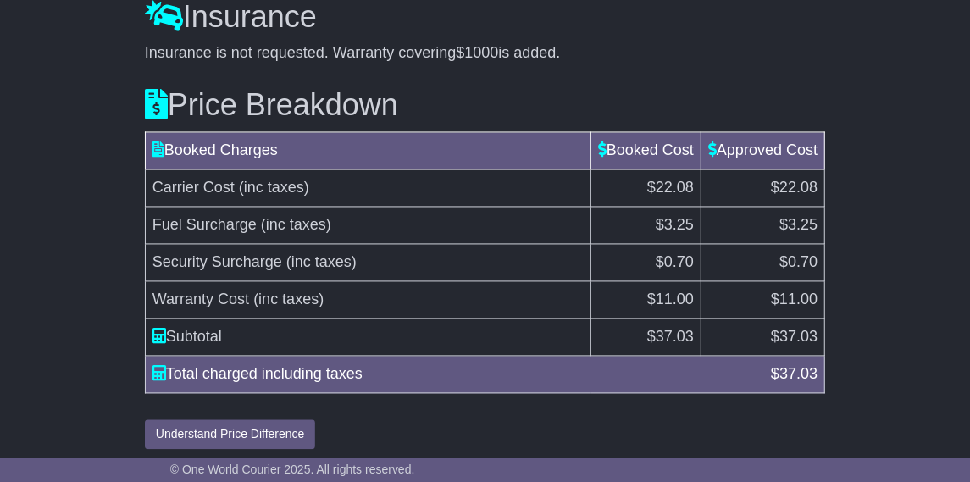
scroll to position [1688, 0]
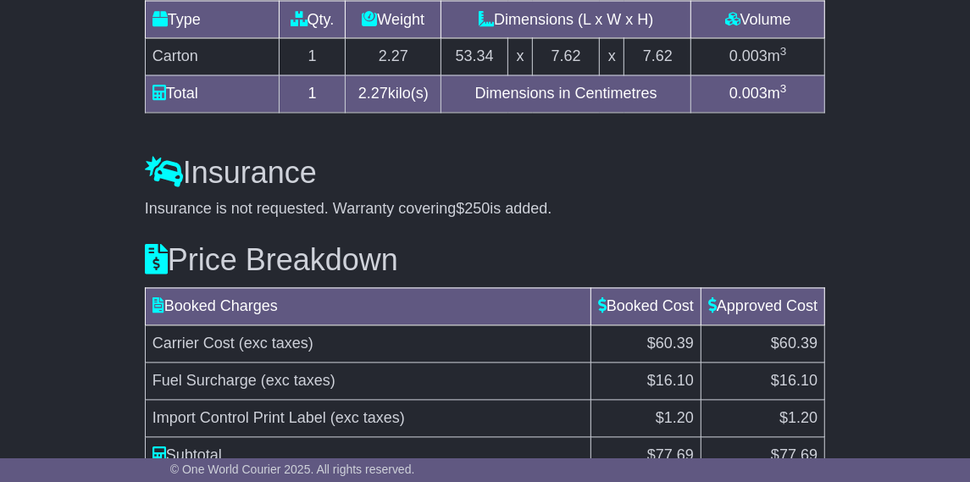
scroll to position [1703, 0]
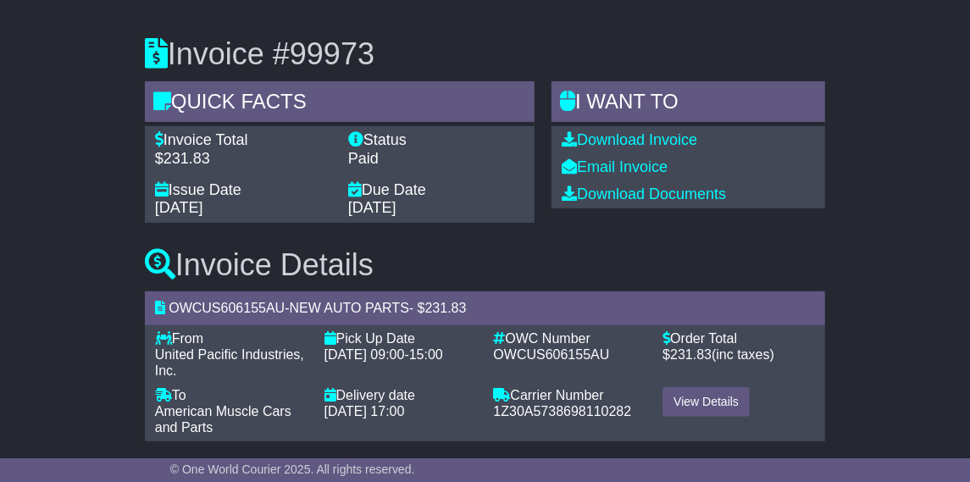
scroll to position [164, 0]
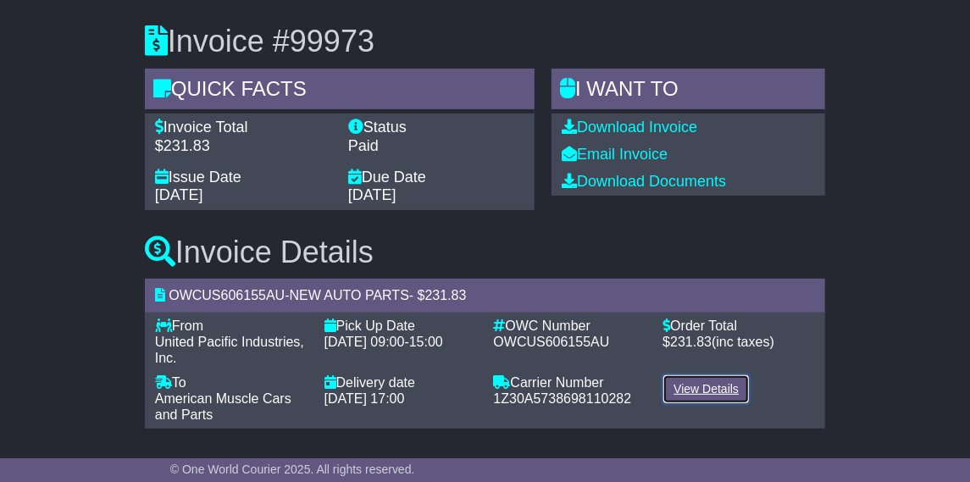
click at [716, 388] on link "View Details" at bounding box center [705, 389] width 87 height 30
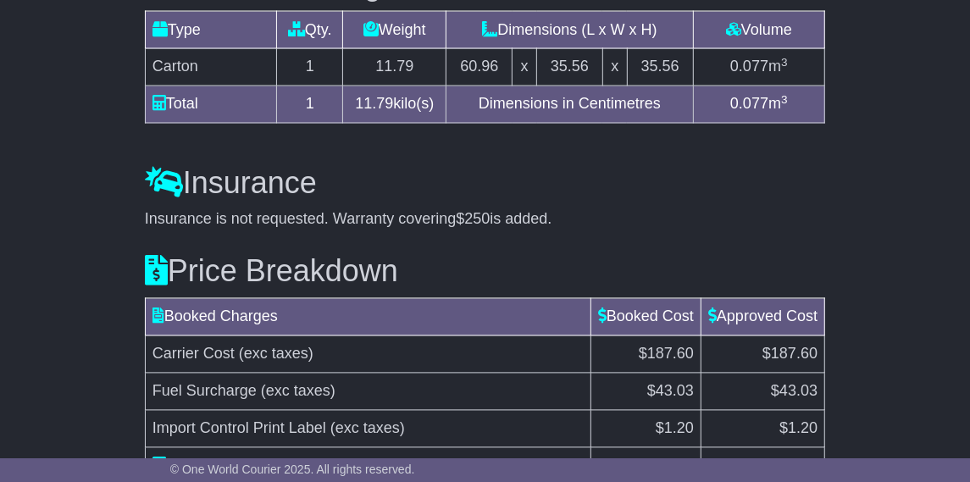
scroll to position [1666, 0]
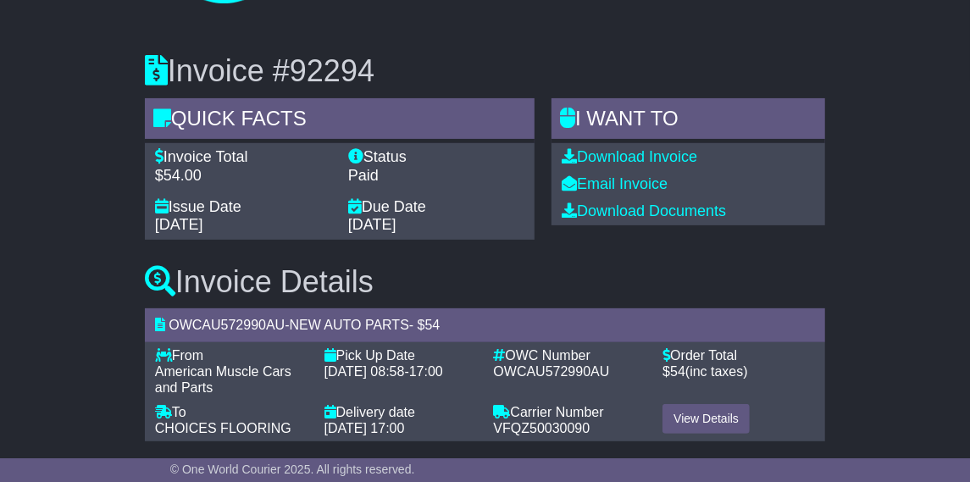
scroll to position [148, 0]
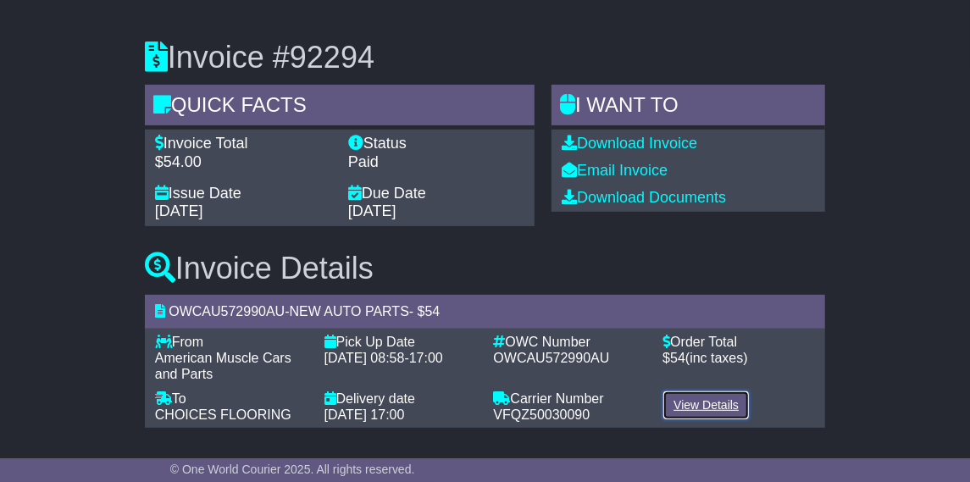
click at [716, 402] on link "View Details" at bounding box center [705, 405] width 87 height 30
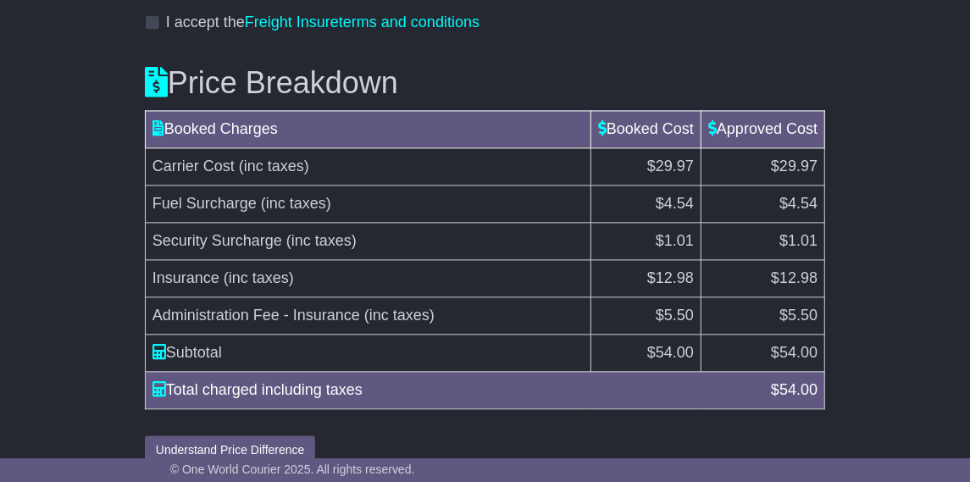
scroll to position [1870, 0]
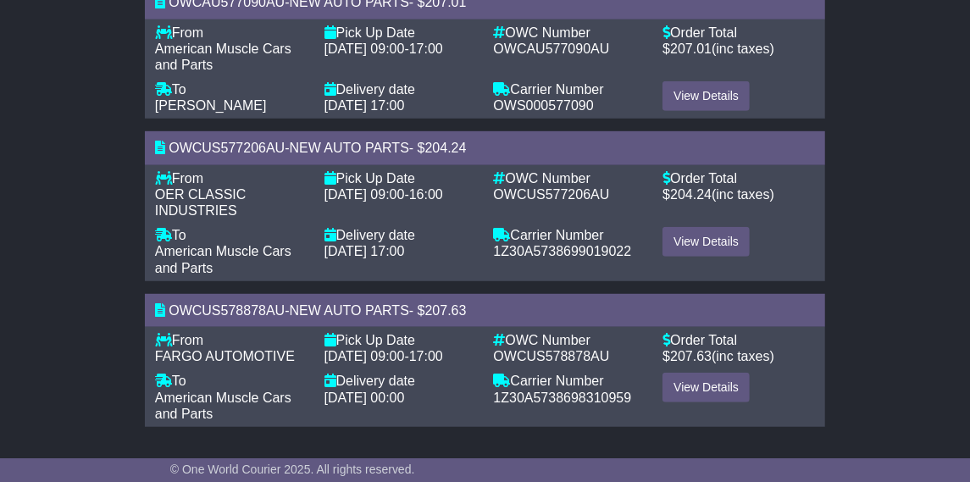
scroll to position [472, 0]
click at [694, 83] on link "View Details" at bounding box center [705, 96] width 87 height 30
click at [725, 227] on link "View Details" at bounding box center [705, 242] width 87 height 30
click at [706, 381] on link "View Details" at bounding box center [705, 388] width 87 height 30
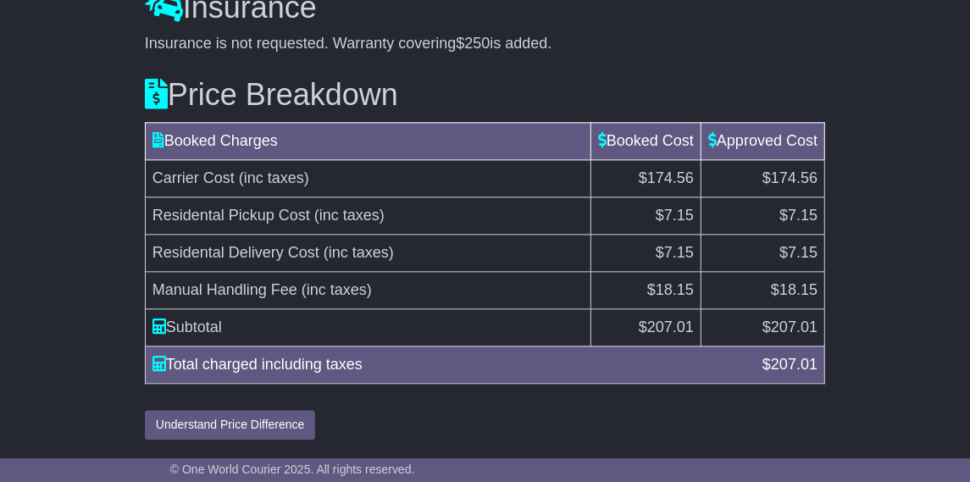
scroll to position [2008, 0]
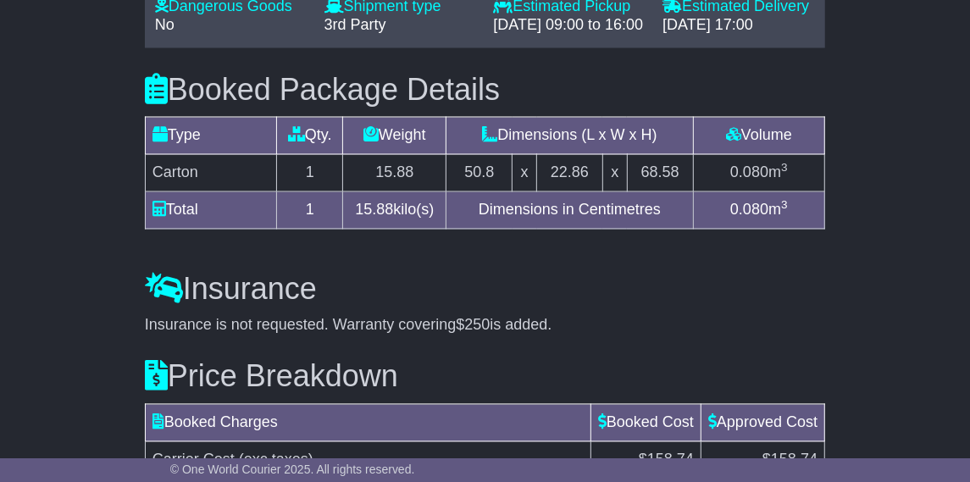
scroll to position [1764, 0]
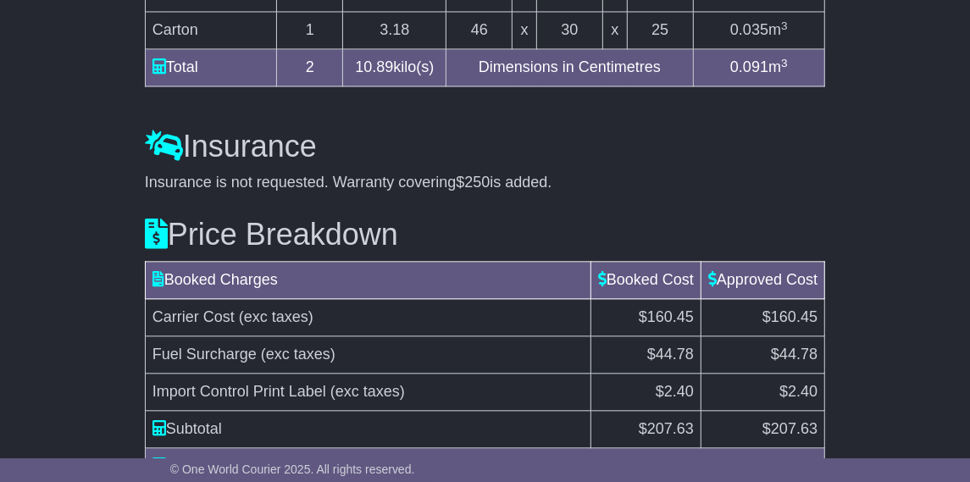
scroll to position [1856, 0]
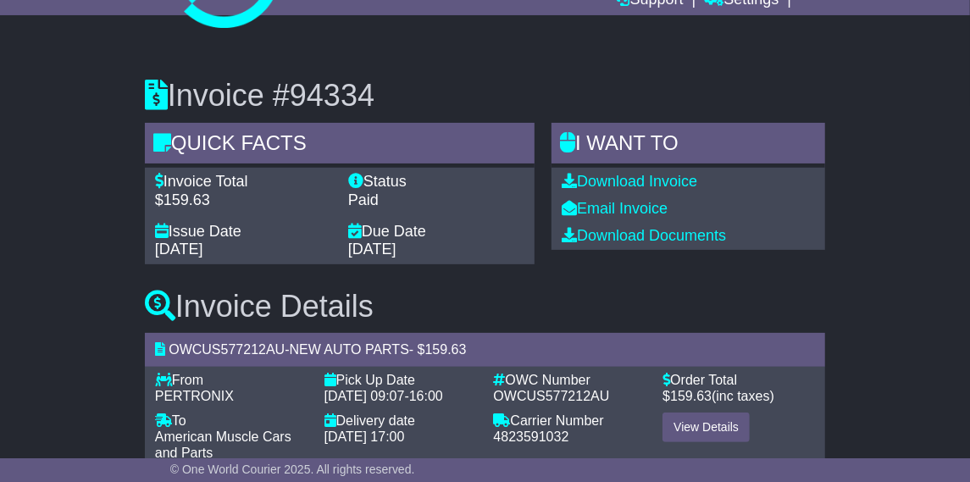
scroll to position [164, 0]
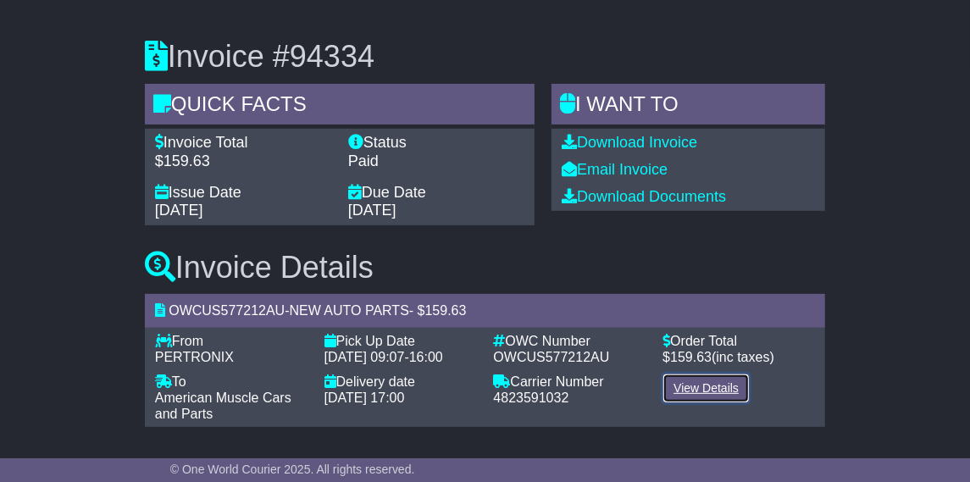
click at [737, 384] on link "View Details" at bounding box center [705, 388] width 87 height 30
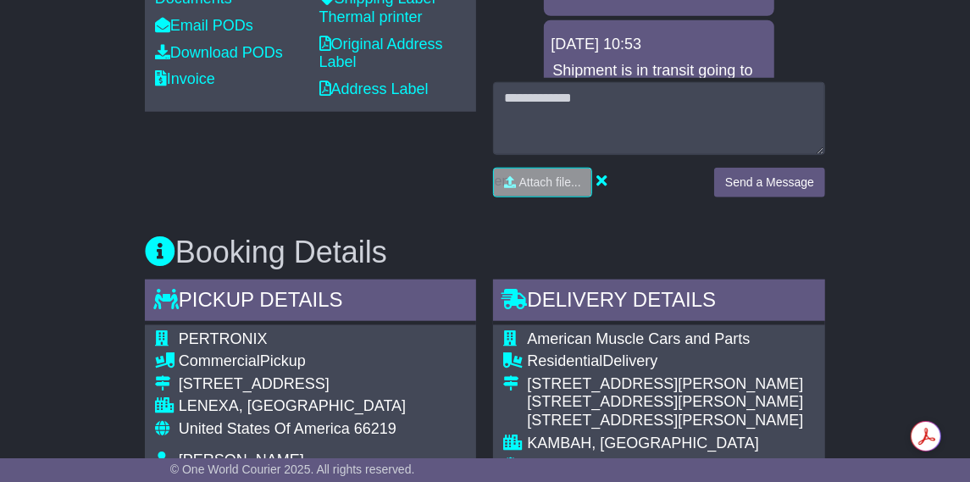
scroll to position [750, 0]
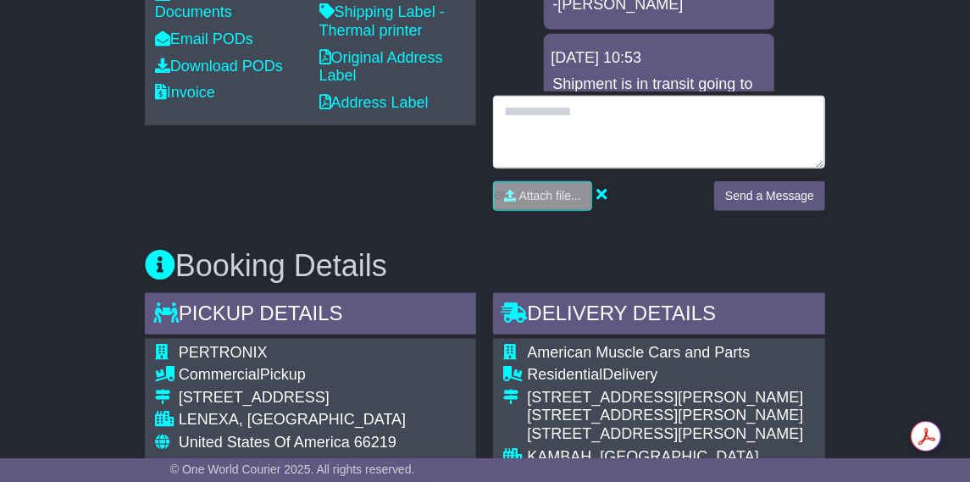
click at [632, 109] on textarea at bounding box center [659, 132] width 332 height 73
paste textarea "**********"
type textarea "**********"
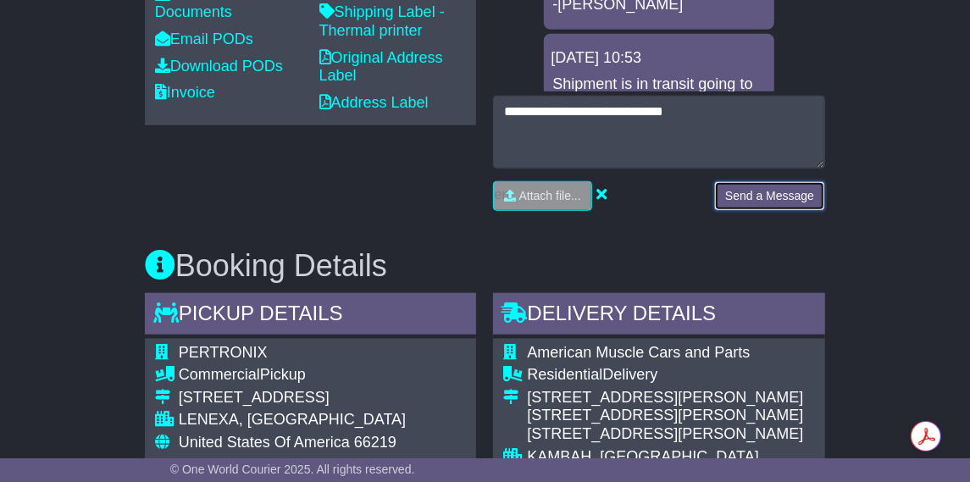
click at [777, 192] on button "Send a Message" at bounding box center [769, 196] width 111 height 30
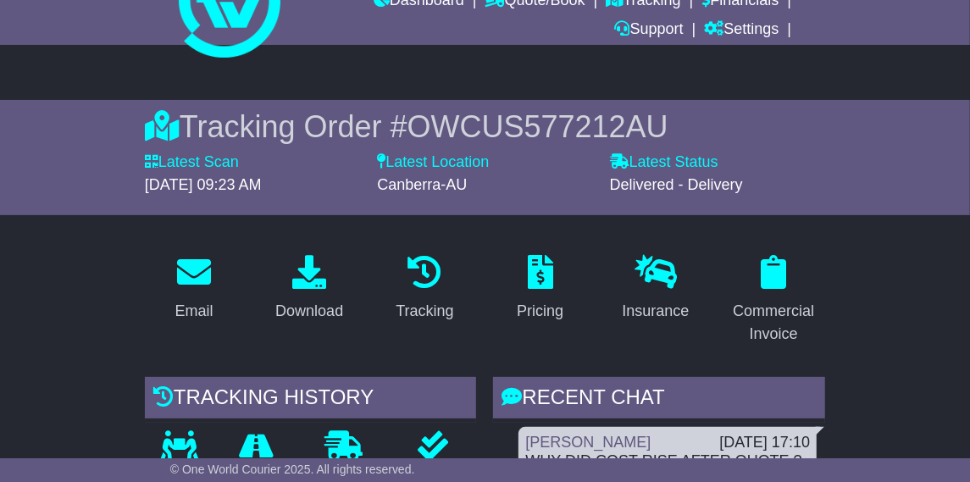
scroll to position [0, 0]
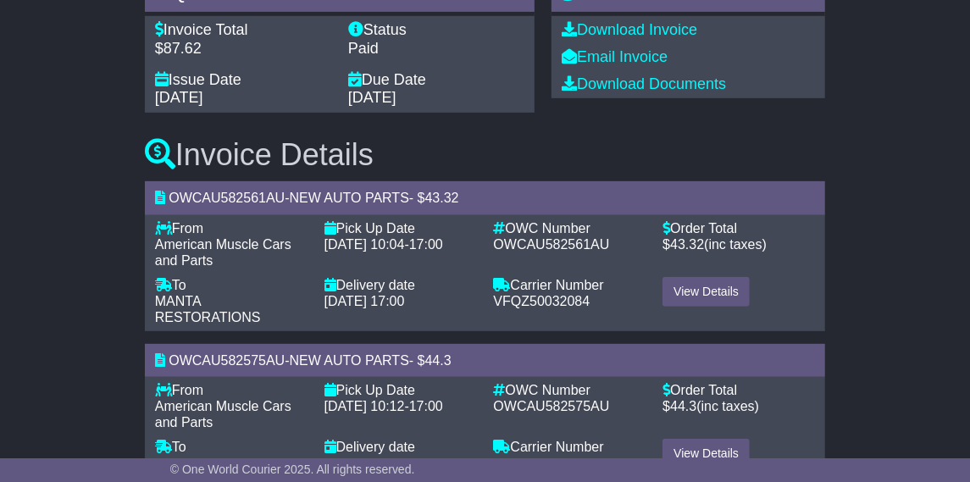
scroll to position [311, 0]
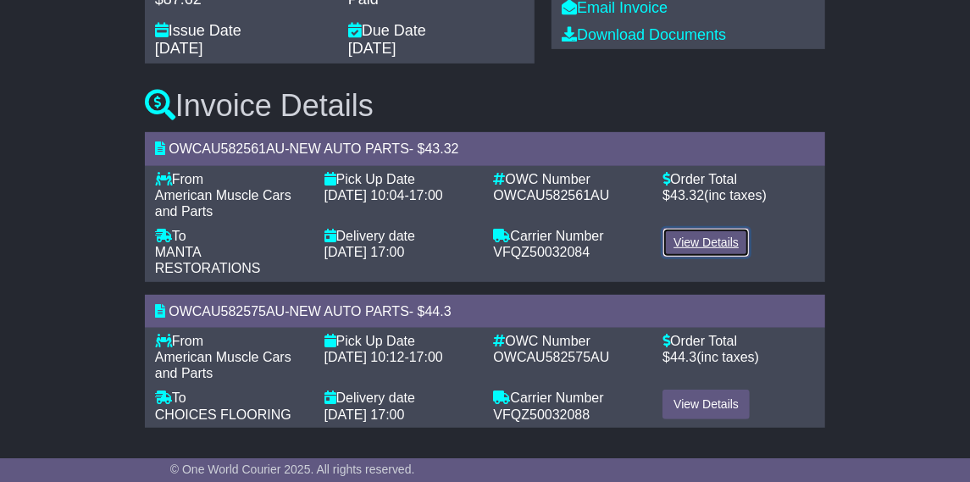
click at [698, 236] on link "View Details" at bounding box center [705, 243] width 87 height 30
click at [699, 402] on link "View Details" at bounding box center [705, 405] width 87 height 30
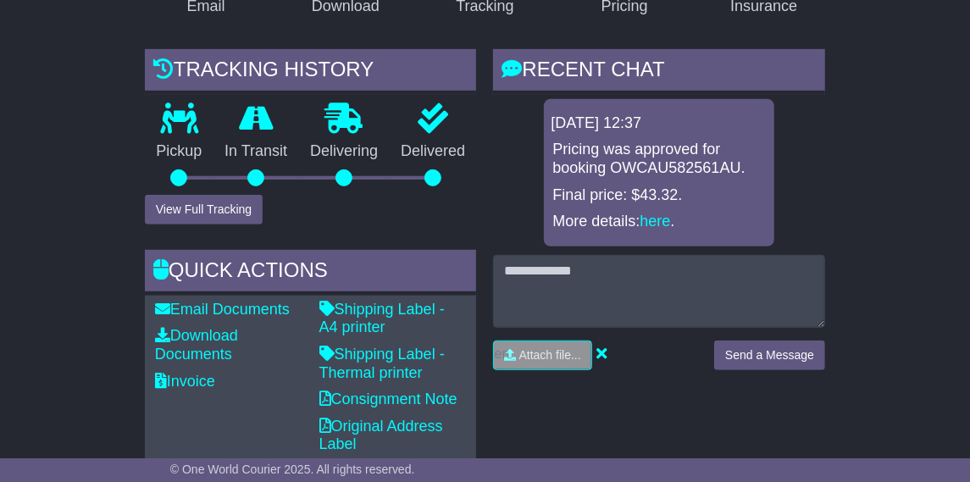
scroll to position [396, 0]
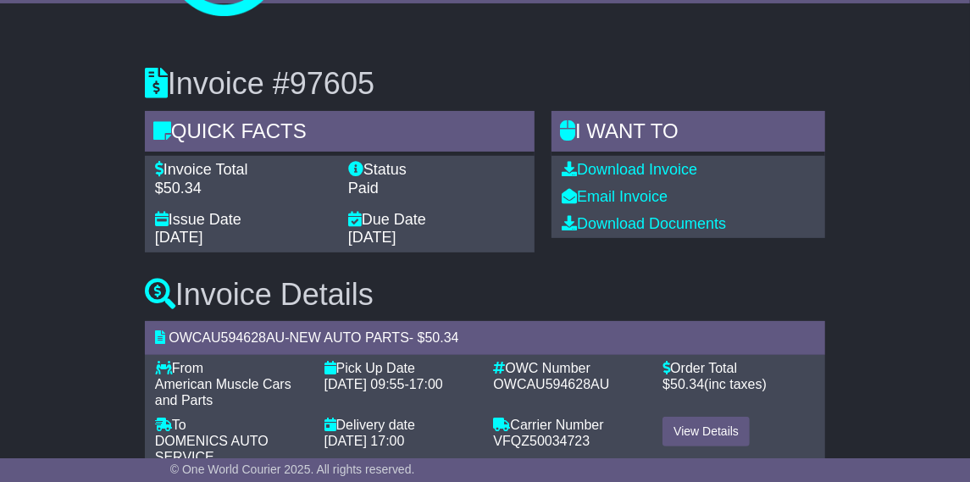
scroll to position [164, 0]
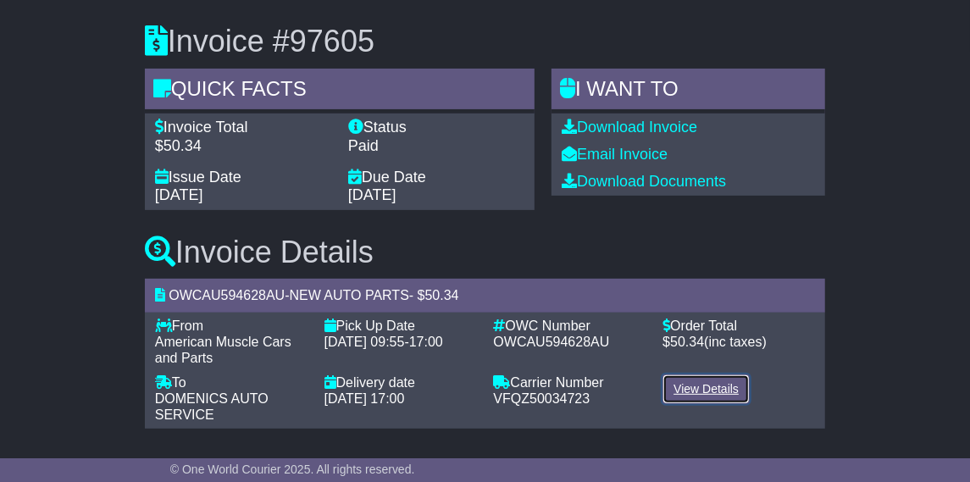
click at [690, 385] on link "View Details" at bounding box center [705, 389] width 87 height 30
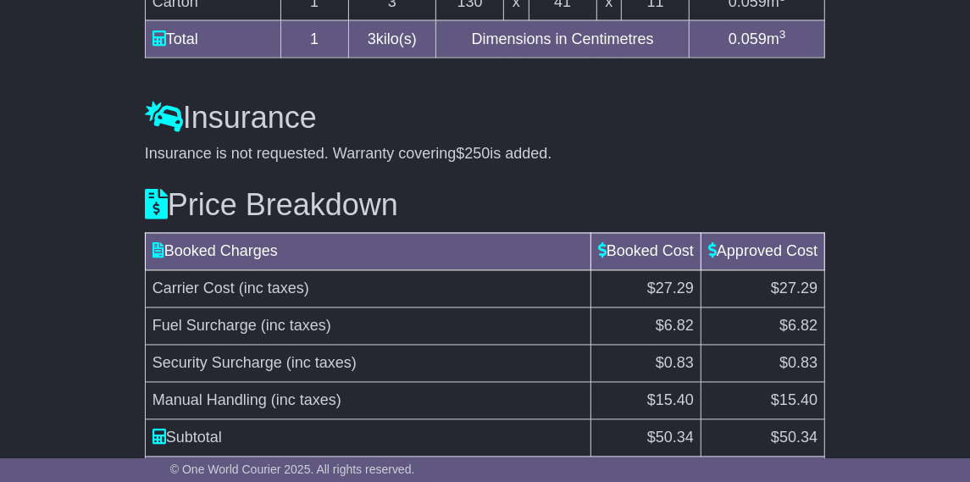
scroll to position [1707, 0]
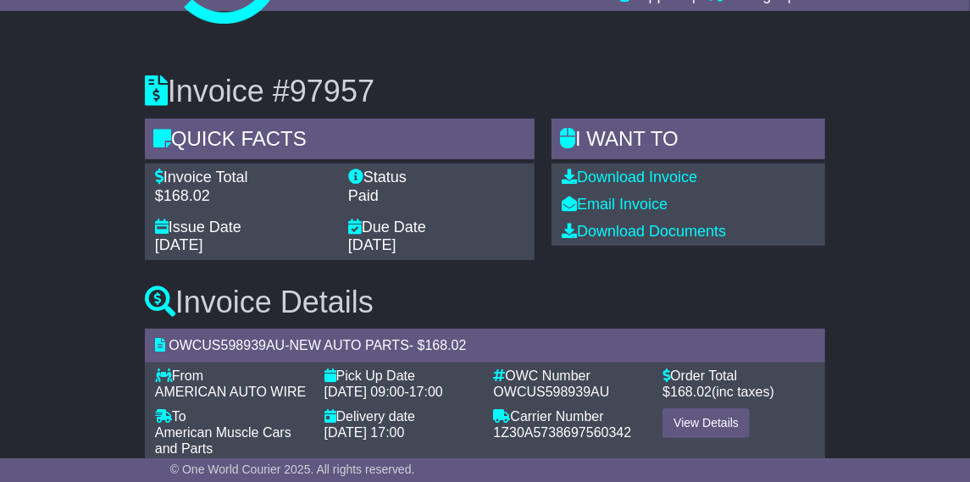
scroll to position [164, 0]
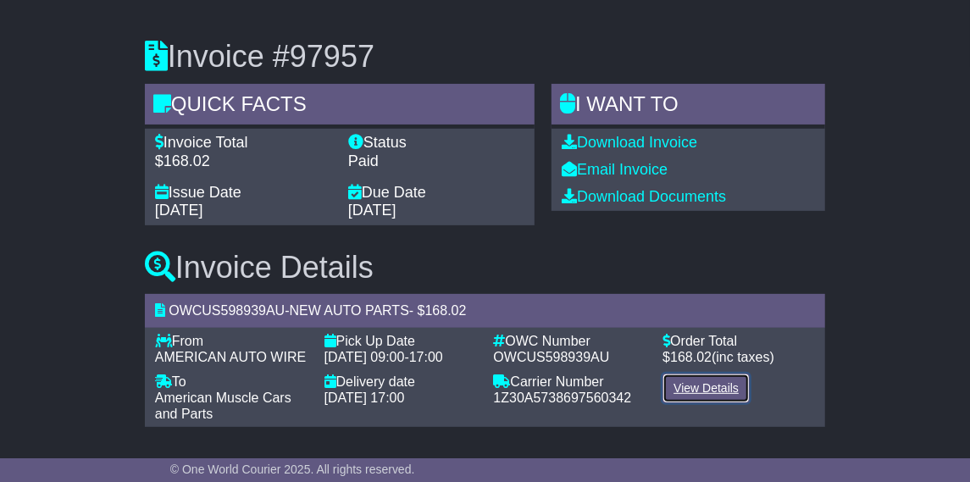
click at [721, 384] on link "View Details" at bounding box center [705, 388] width 87 height 30
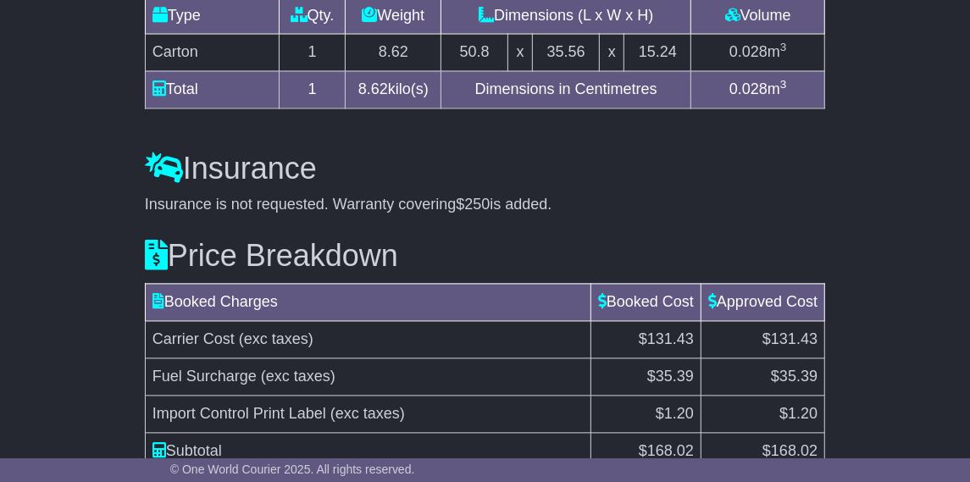
scroll to position [1703, 0]
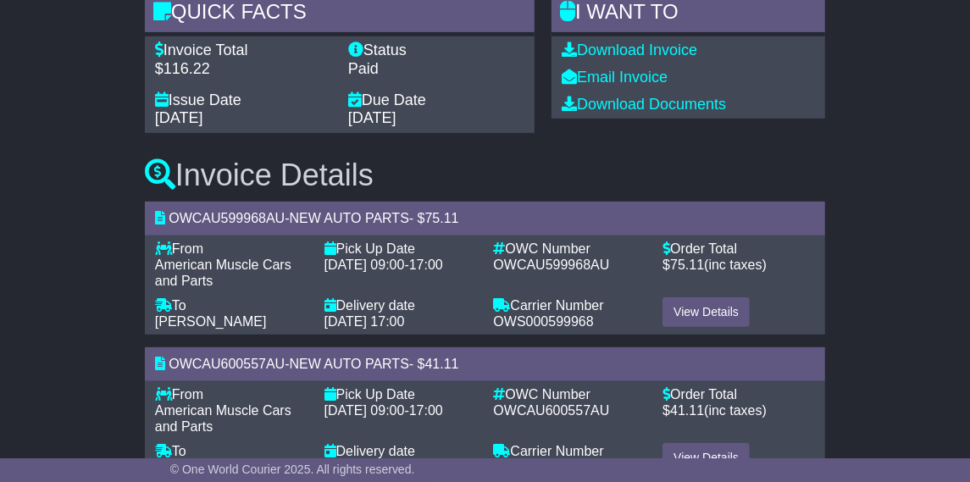
scroll to position [294, 0]
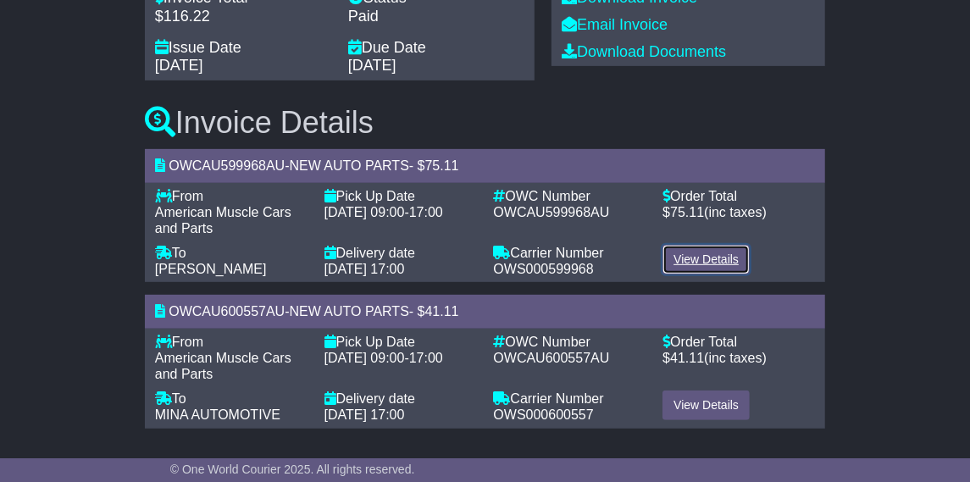
click at [706, 267] on link "View Details" at bounding box center [705, 260] width 87 height 30
click at [706, 401] on link "View Details" at bounding box center [705, 405] width 87 height 30
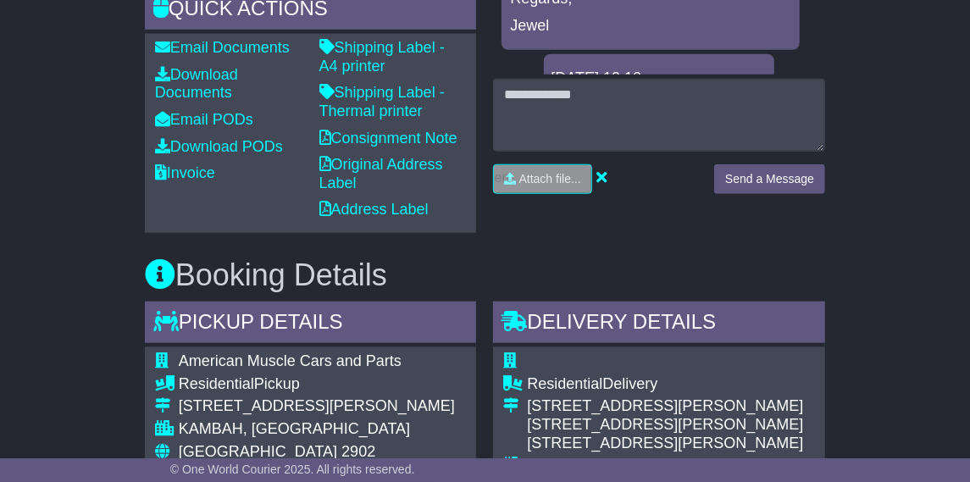
scroll to position [748, 0]
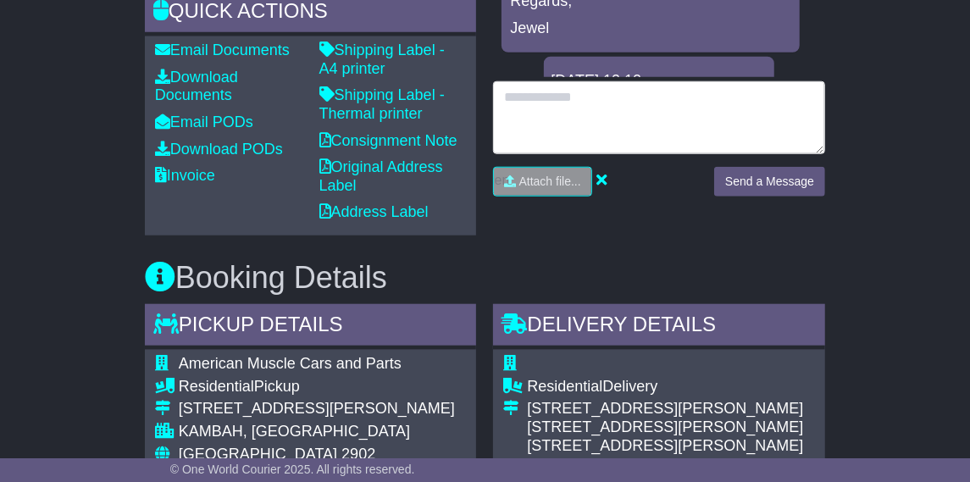
click at [588, 101] on textarea at bounding box center [659, 117] width 332 height 73
paste textarea "**********"
type textarea "**********"
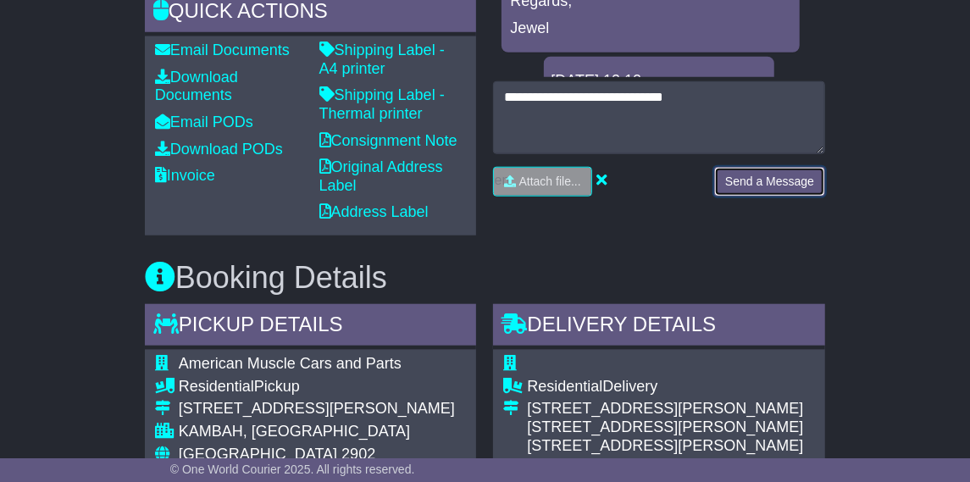
click at [760, 176] on button "Send a Message" at bounding box center [769, 182] width 111 height 30
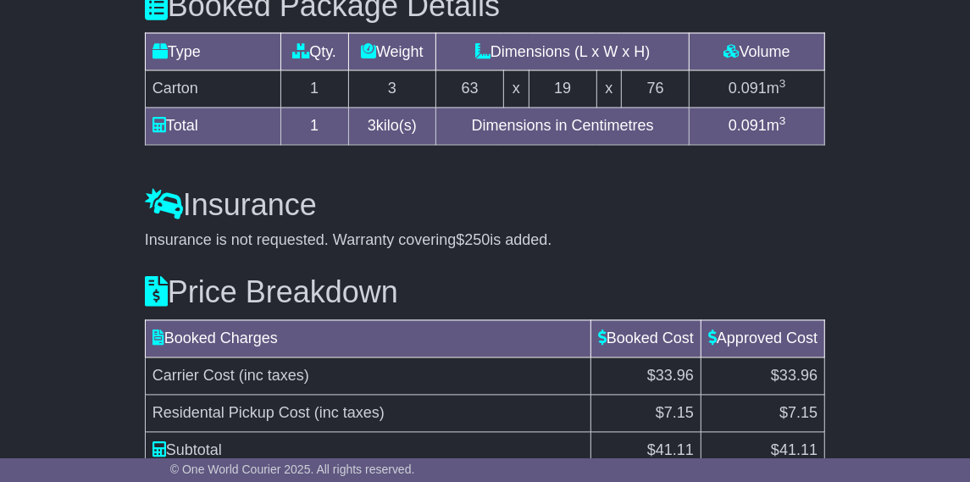
scroll to position [1778, 0]
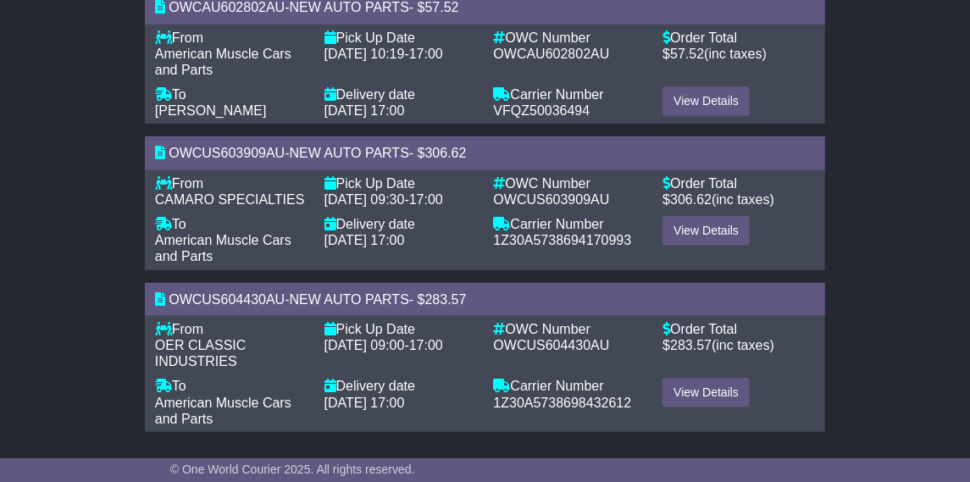
scroll to position [450, 0]
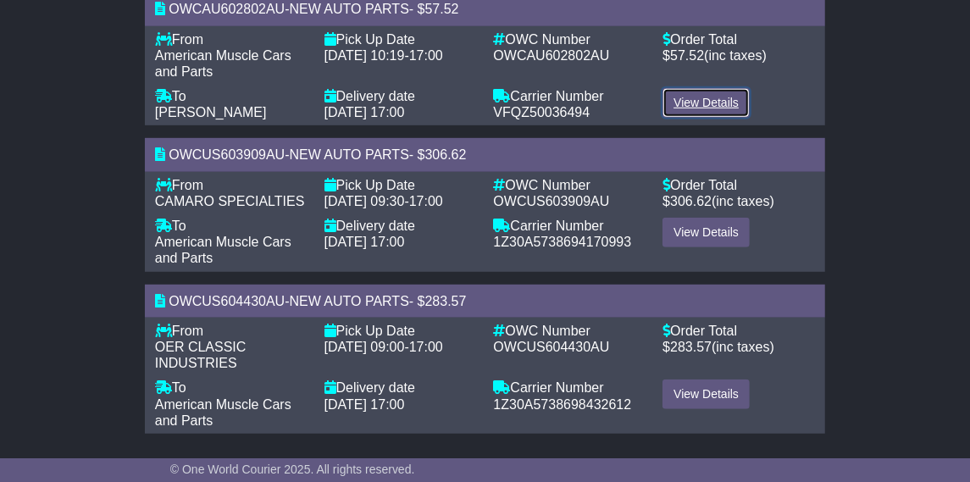
click at [706, 97] on link "View Details" at bounding box center [705, 103] width 87 height 30
click at [717, 247] on link "View Details" at bounding box center [705, 233] width 87 height 30
click at [715, 406] on link "View Details" at bounding box center [705, 394] width 87 height 30
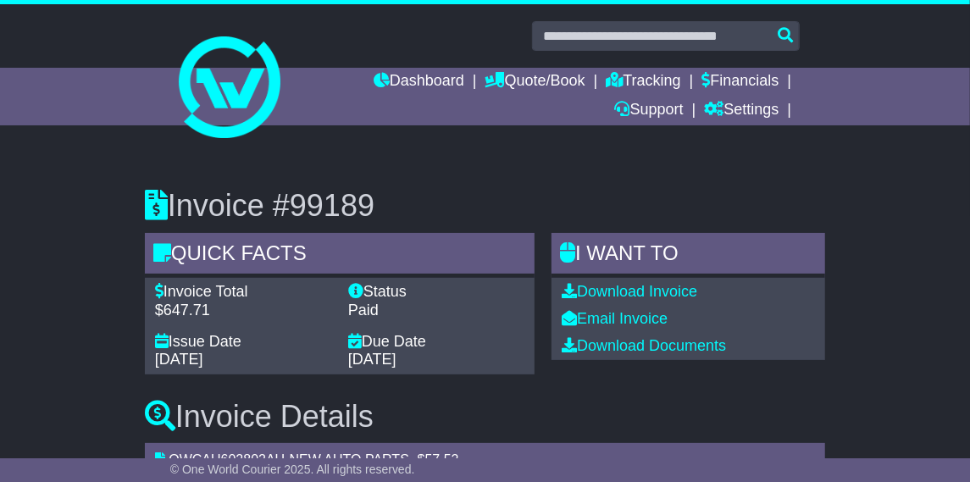
scroll to position [2, 0]
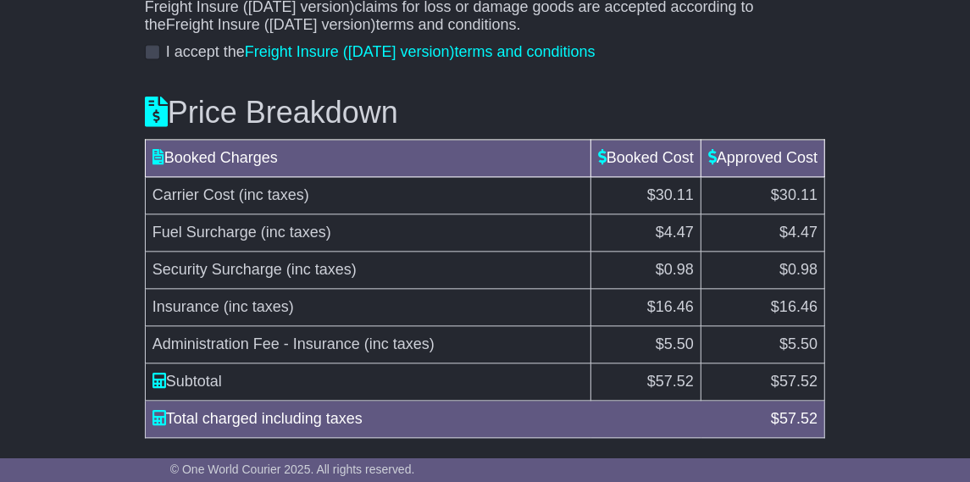
scroll to position [1920, 0]
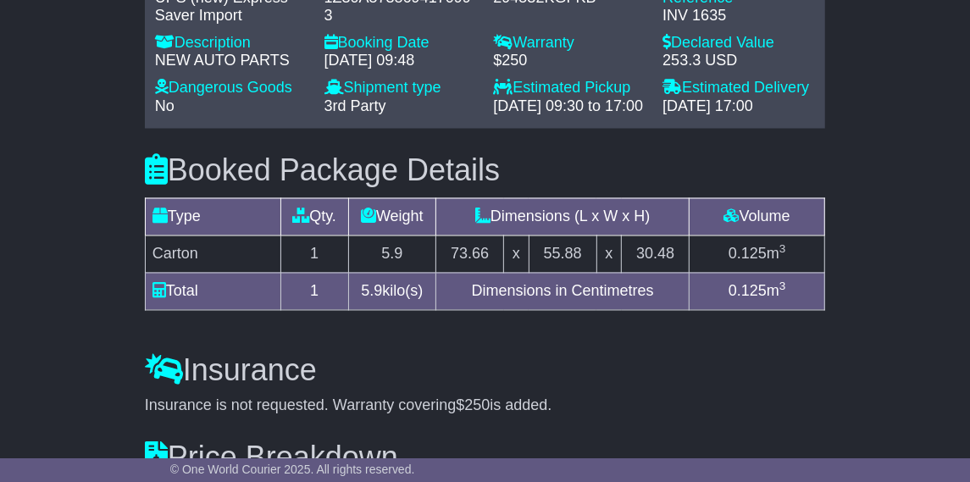
scroll to position [1800, 0]
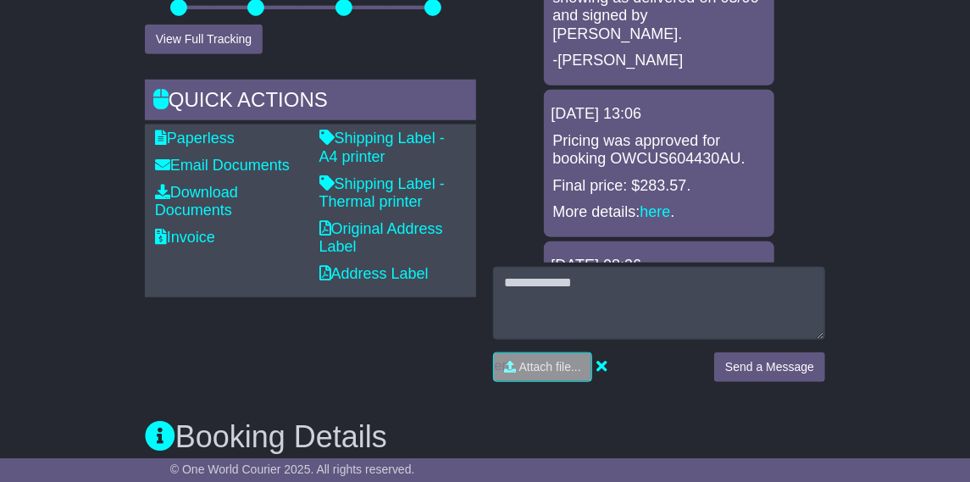
scroll to position [699, 0]
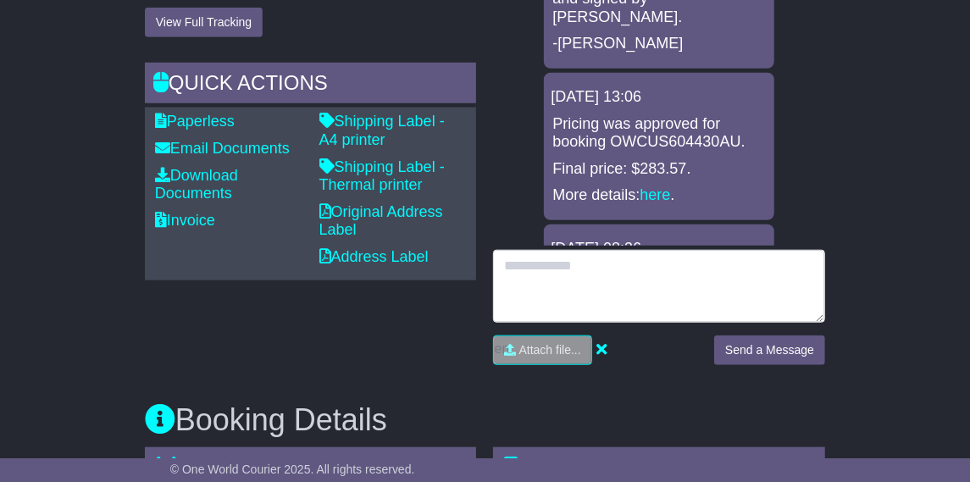
click at [600, 250] on textarea at bounding box center [659, 286] width 332 height 73
paste textarea "**********"
type textarea "**********"
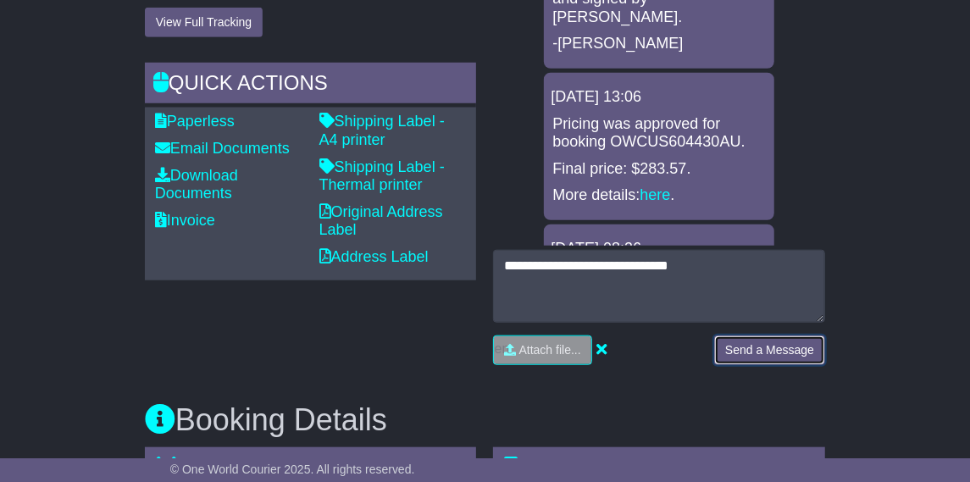
click at [732, 335] on button "Send a Message" at bounding box center [769, 350] width 111 height 30
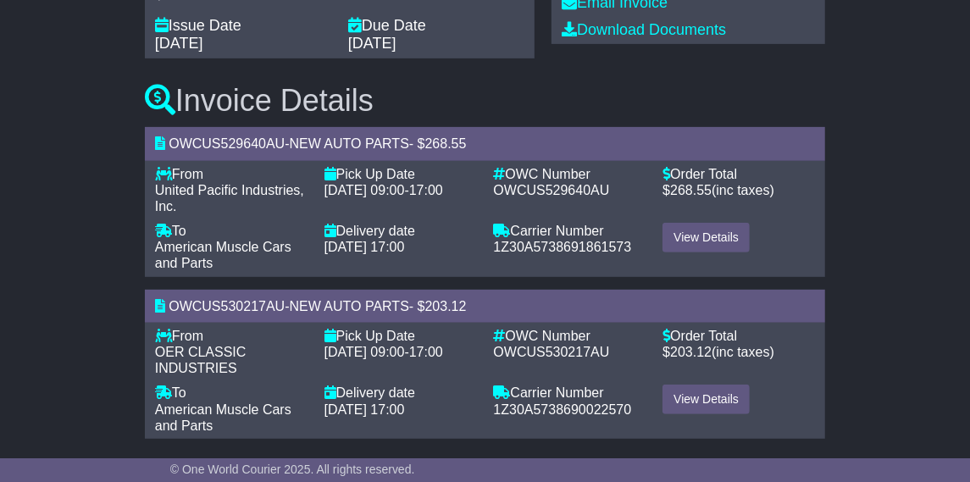
scroll to position [327, 0]
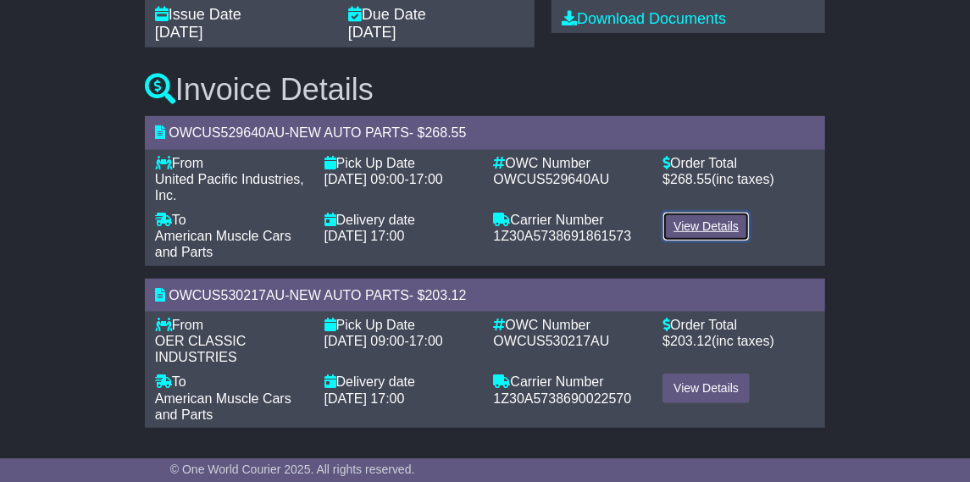
click at [715, 224] on link "View Details" at bounding box center [705, 227] width 87 height 30
click at [713, 382] on link "View Details" at bounding box center [705, 388] width 87 height 30
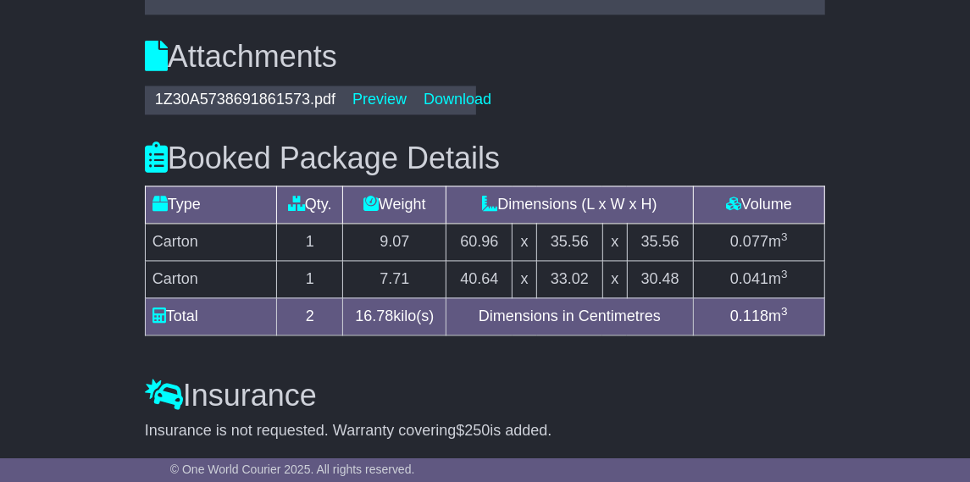
scroll to position [1939, 0]
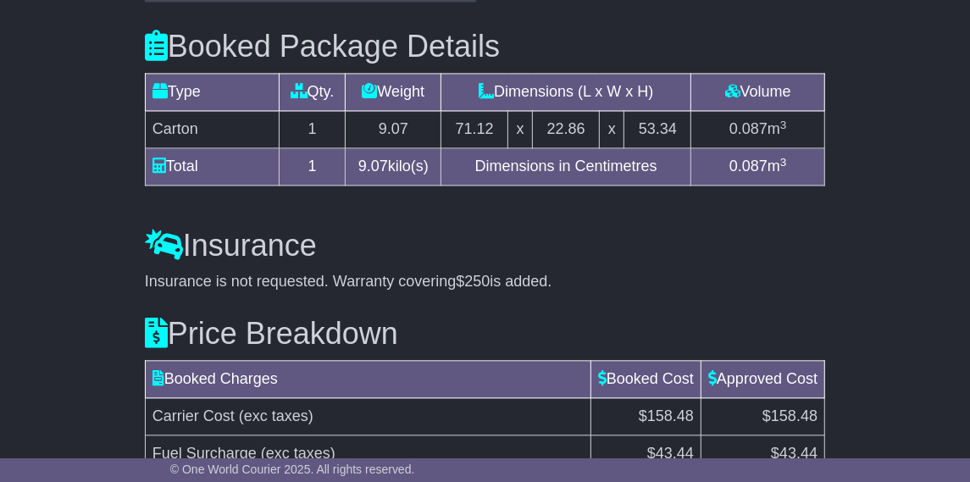
scroll to position [1865, 0]
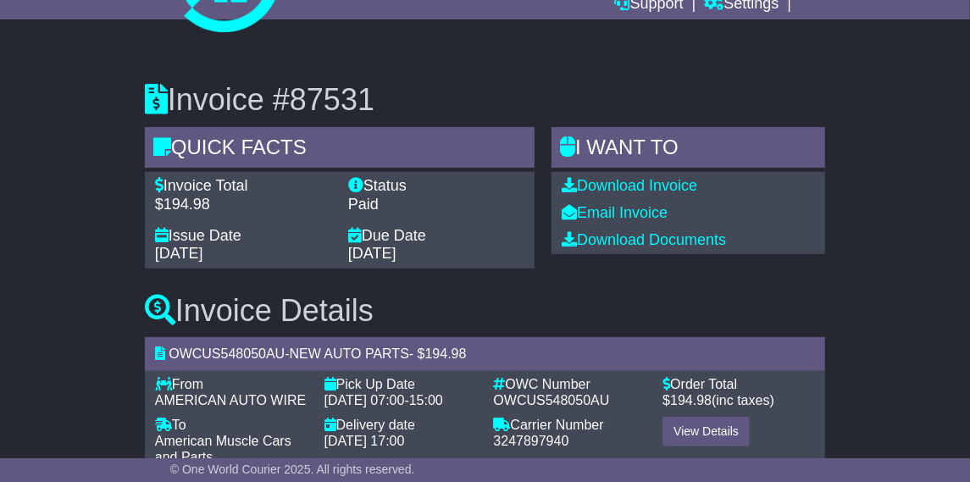
scroll to position [164, 0]
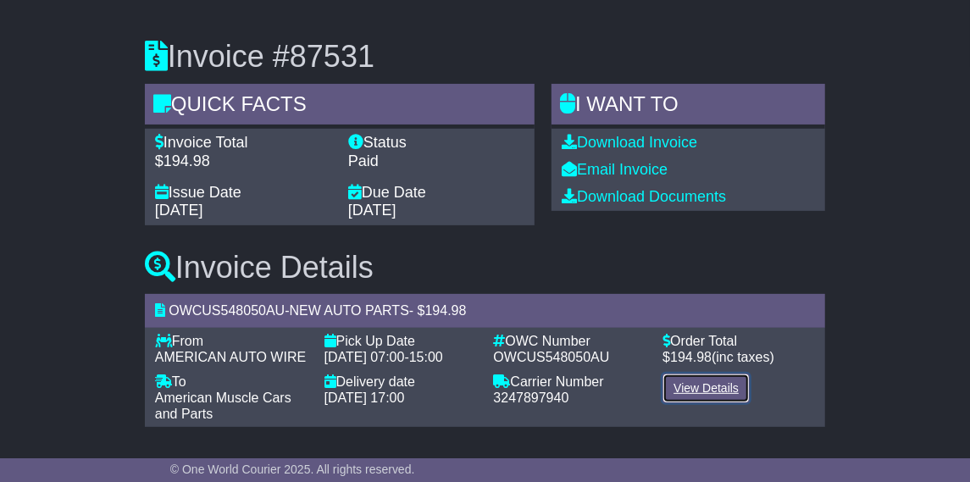
click at [697, 386] on link "View Details" at bounding box center [705, 388] width 87 height 30
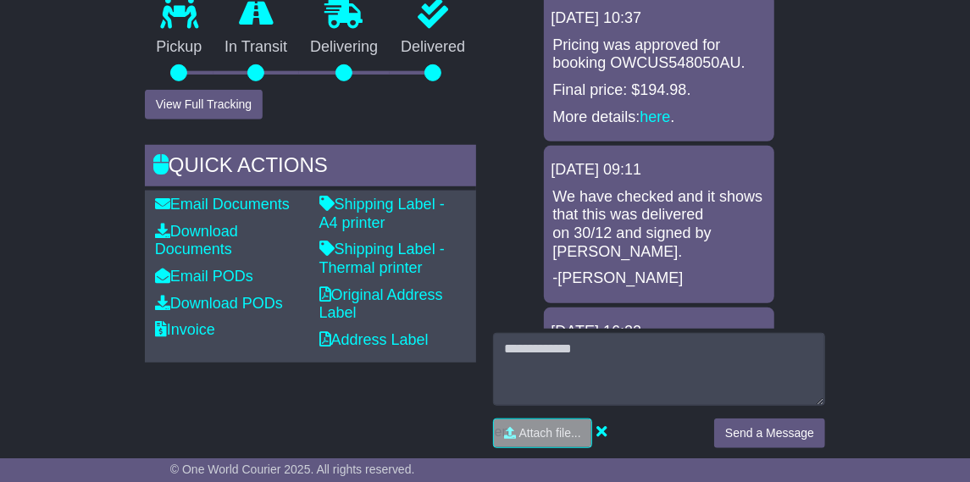
scroll to position [510, 0]
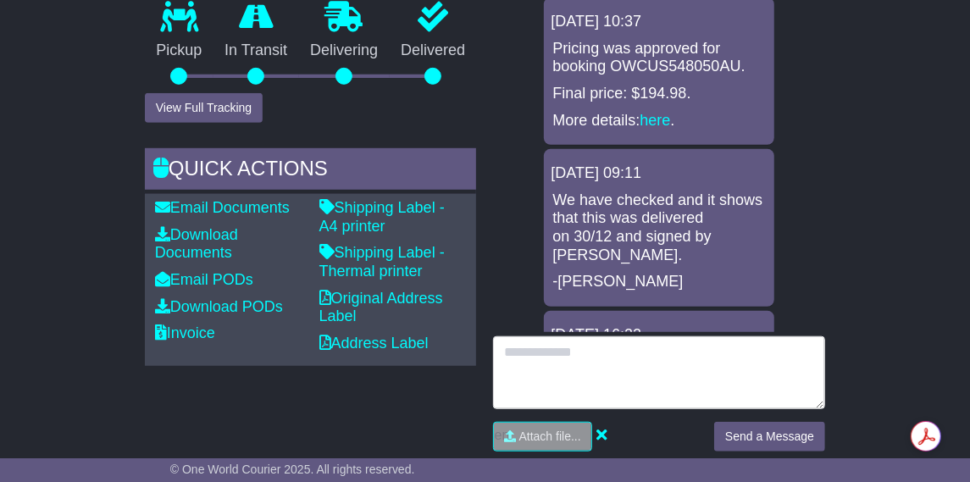
click at [581, 350] on textarea at bounding box center [659, 372] width 332 height 73
paste textarea "**********"
type textarea "**********"
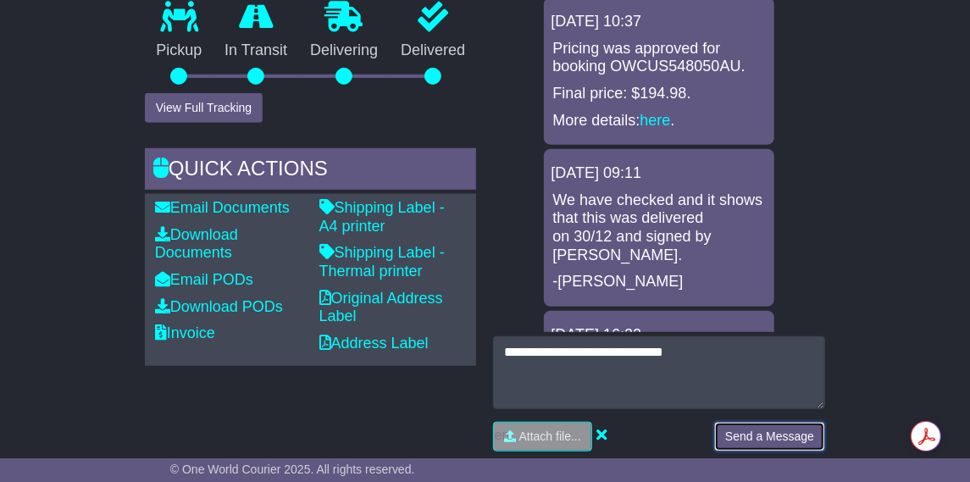
click at [771, 432] on button "Send a Message" at bounding box center [769, 437] width 111 height 30
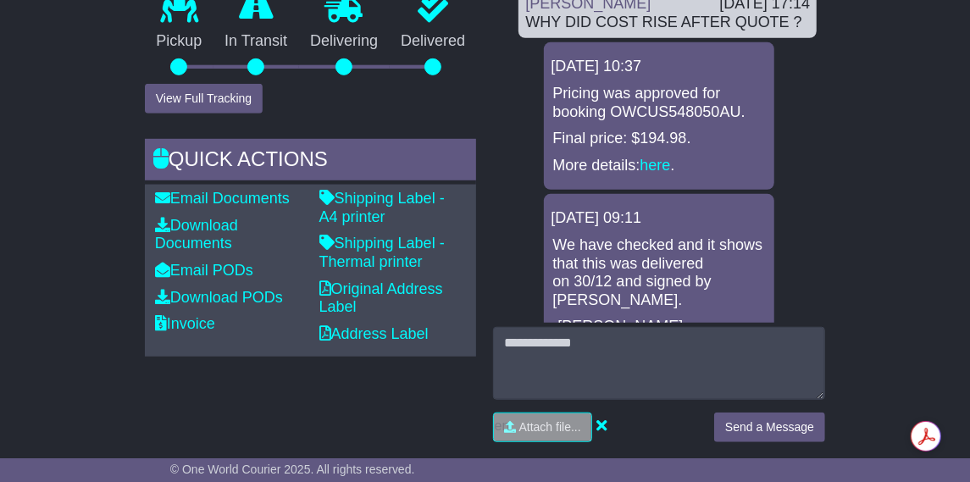
scroll to position [521, 0]
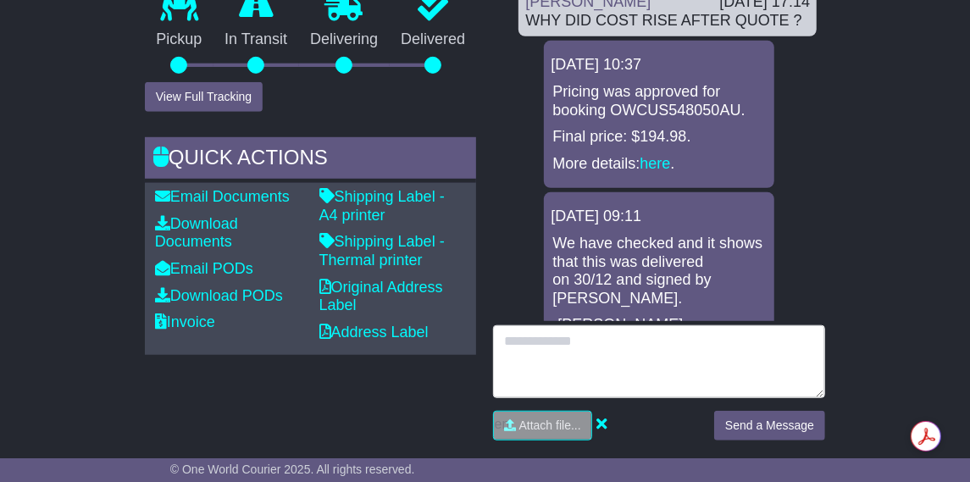
click at [544, 348] on textarea at bounding box center [659, 361] width 332 height 73
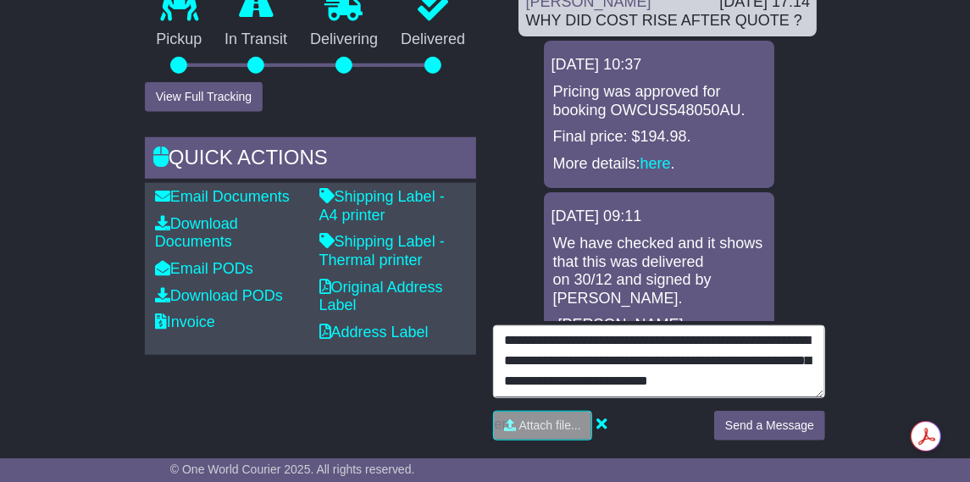
scroll to position [32, 0]
type textarea "**********"
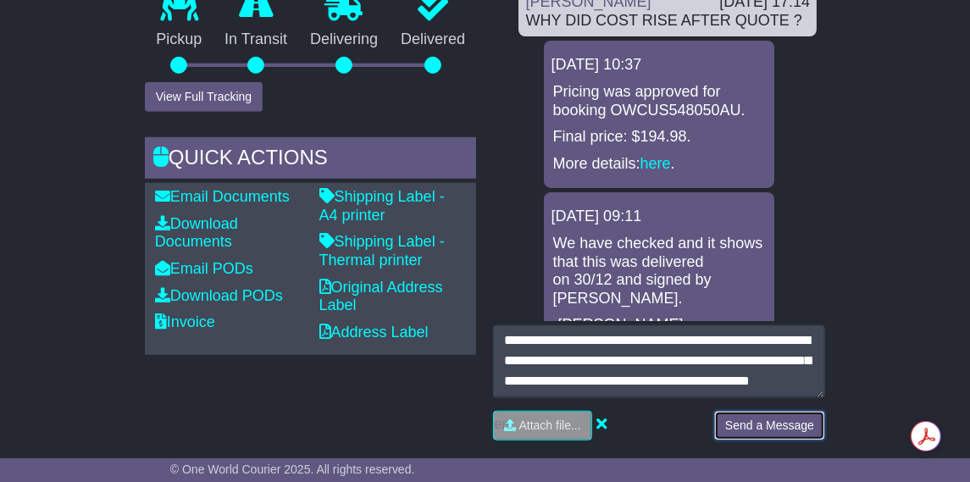
click at [760, 423] on button "Send a Message" at bounding box center [769, 426] width 111 height 30
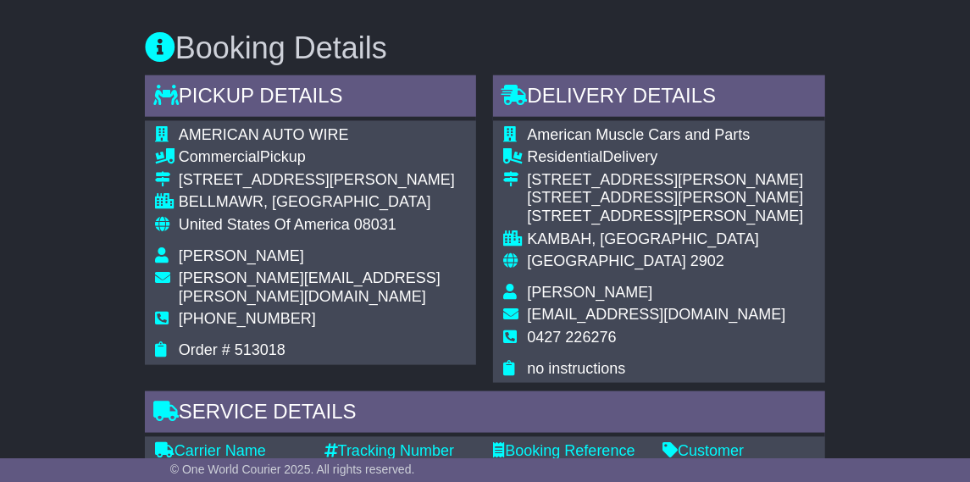
scroll to position [970, 0]
